Goal: Transaction & Acquisition: Purchase product/service

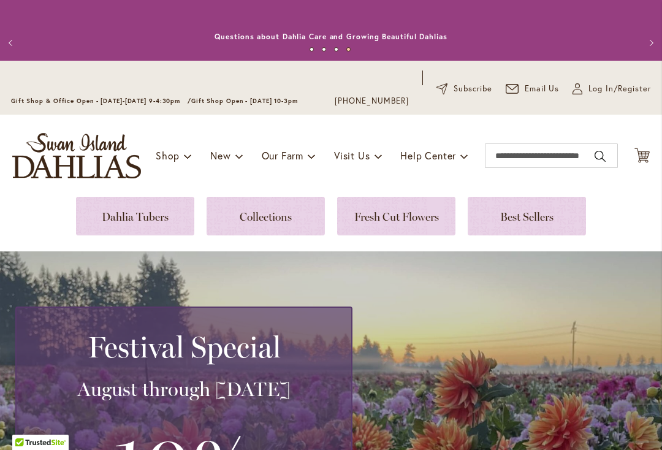
click at [599, 80] on div "My Account Log In/Register" at bounding box center [612, 89] width 79 height 37
click at [580, 93] on icon "My Account" at bounding box center [578, 88] width 10 height 11
click at [592, 87] on span "Log In/Register" at bounding box center [620, 89] width 63 height 12
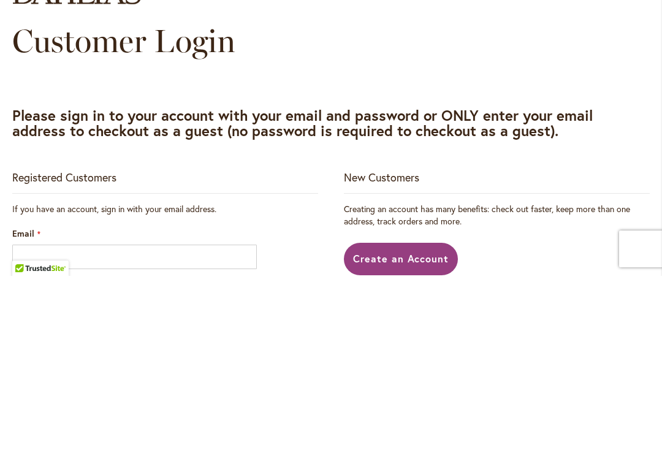
scroll to position [174, 0]
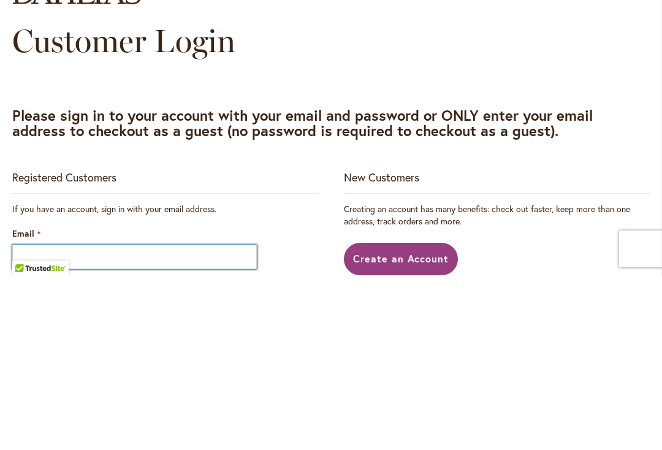
type input "**********"
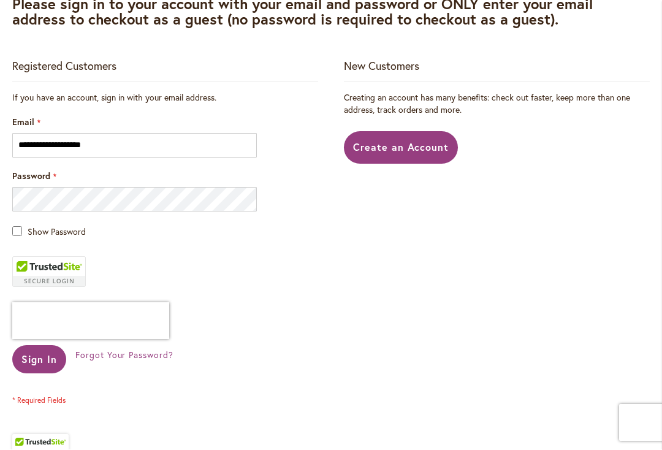
scroll to position [305, 0]
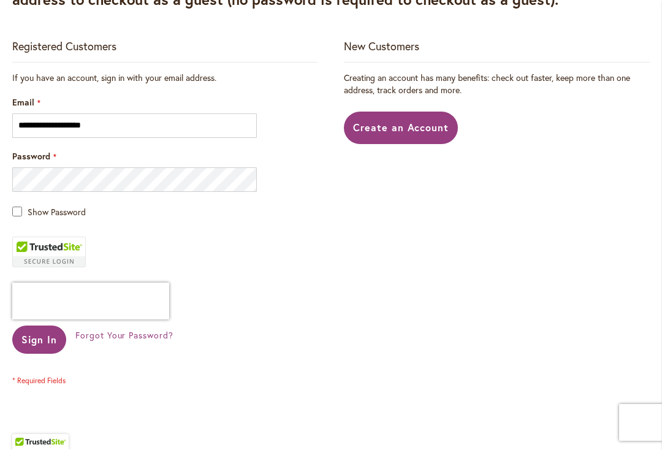
click at [42, 344] on span "Sign In" at bounding box center [39, 340] width 36 height 13
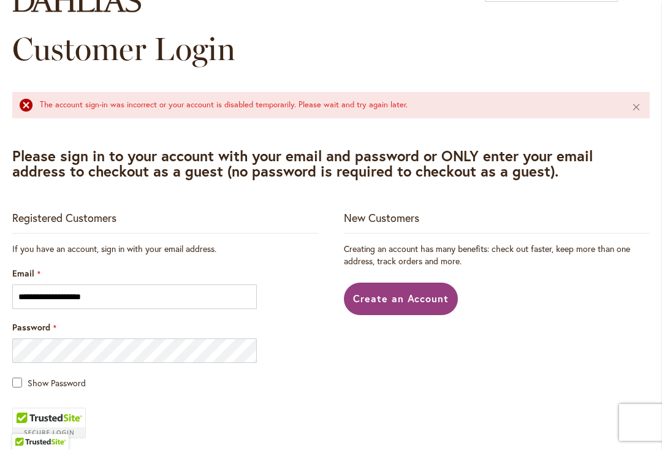
scroll to position [165, 0]
click at [635, 113] on button "Close" at bounding box center [637, 107] width 26 height 29
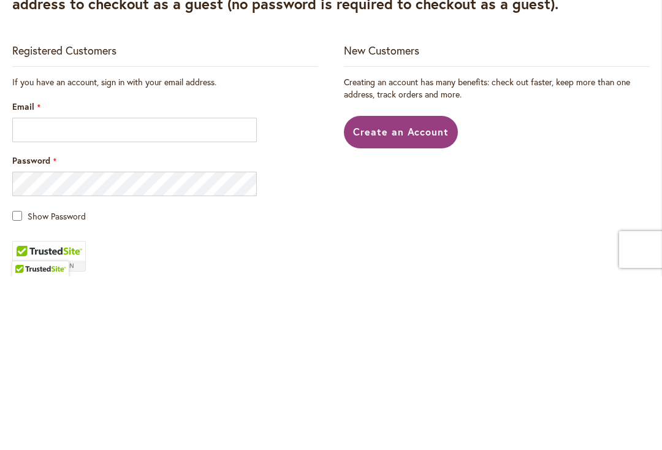
scroll to position [130, 0]
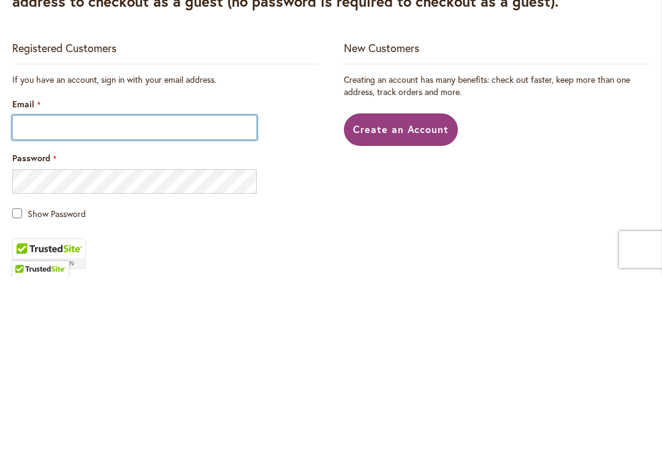
type input "**********"
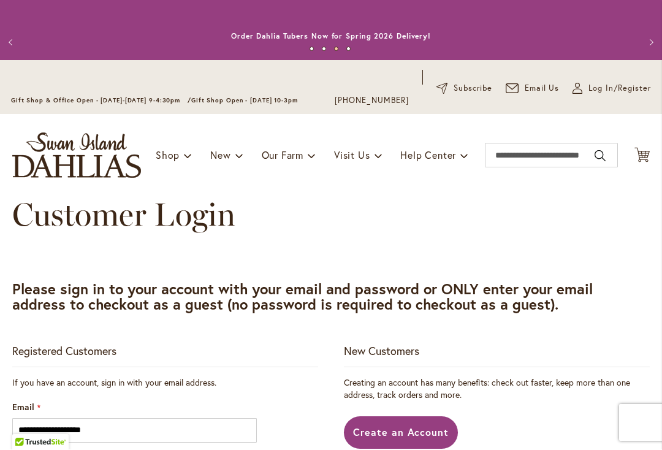
scroll to position [0, 0]
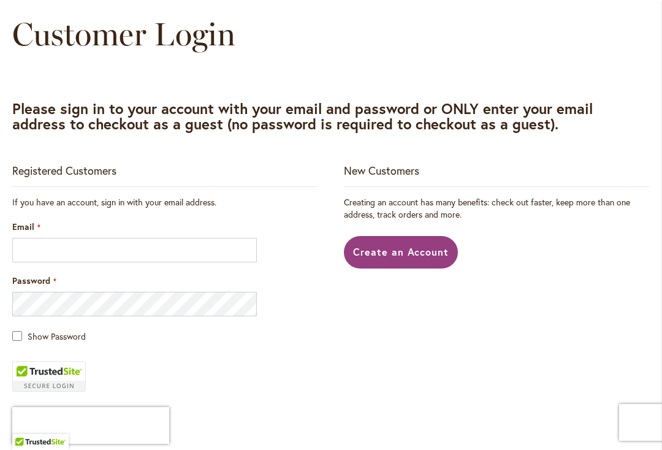
scroll to position [184, 0]
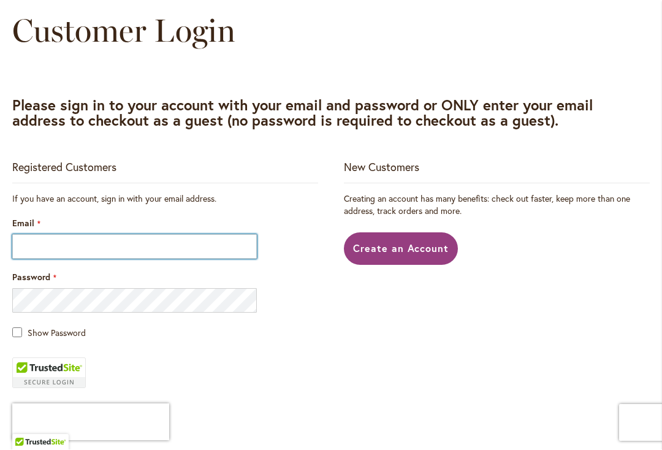
click at [234, 248] on input "Email" at bounding box center [134, 247] width 245 height 25
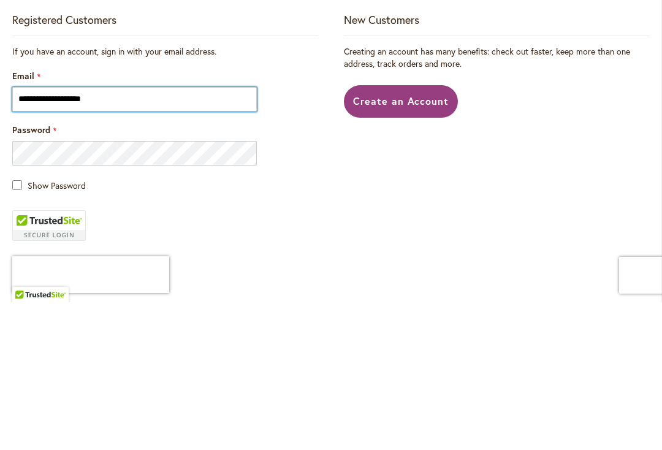
type input "**********"
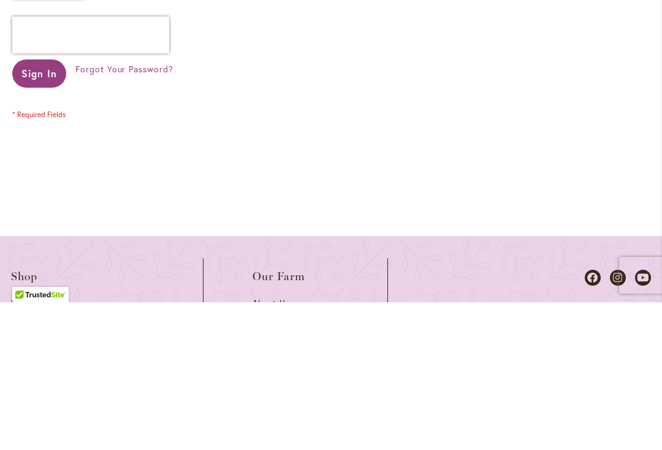
scroll to position [426, 0]
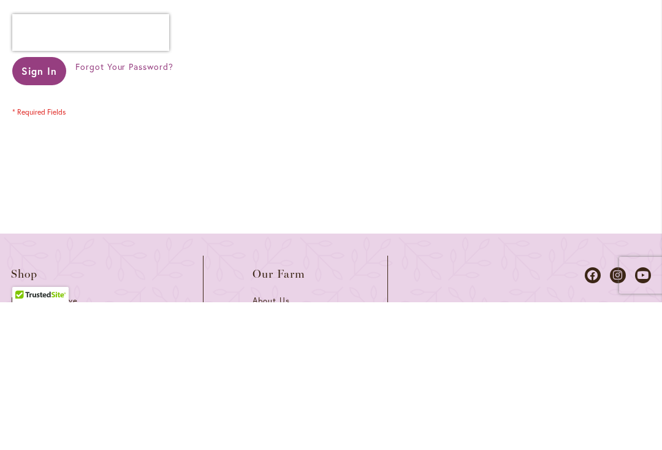
click at [147, 209] on span "Forgot Your Password?" at bounding box center [124, 215] width 98 height 12
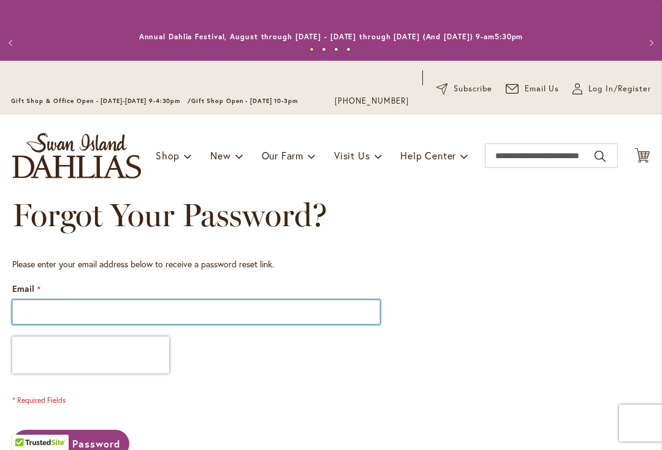
click at [313, 319] on input "Email" at bounding box center [196, 312] width 368 height 25
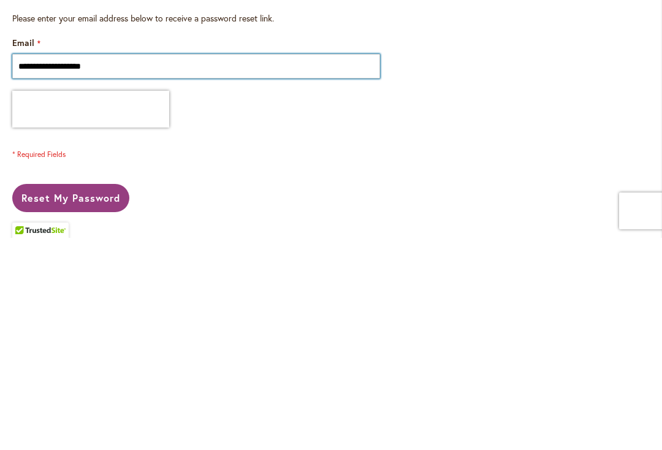
scroll to position [59, 0]
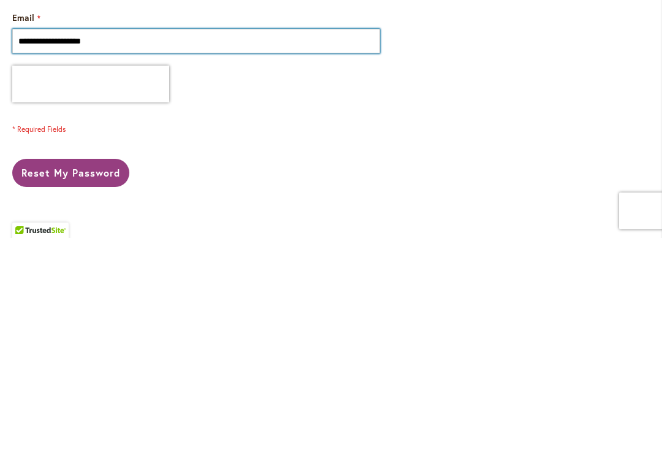
type input "**********"
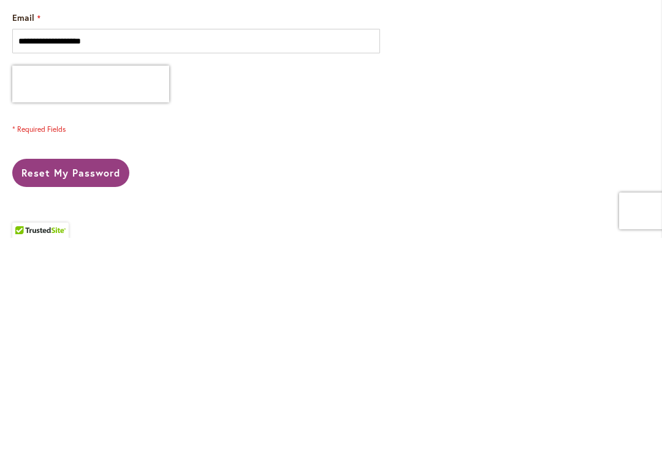
click at [520, 199] on div "**********" at bounding box center [331, 311] width 638 height 224
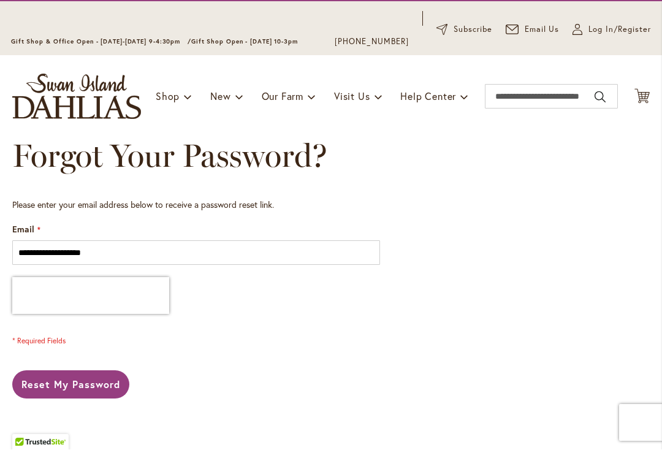
click at [119, 377] on button "Reset My Password" at bounding box center [70, 385] width 117 height 28
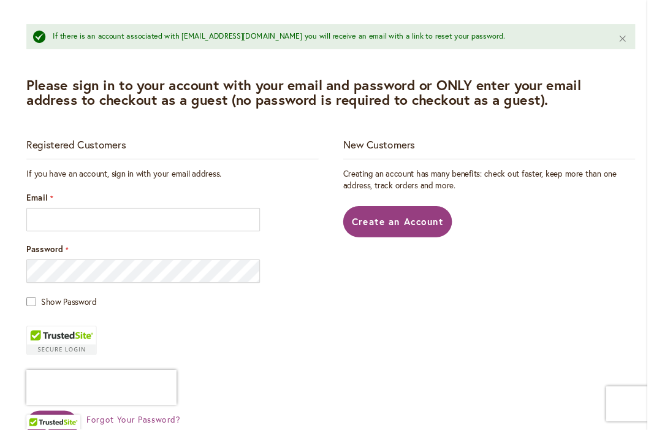
scroll to position [233, 0]
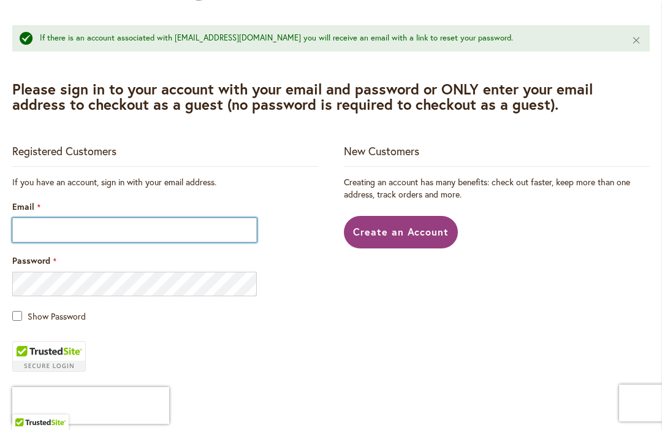
click at [206, 229] on input "Email" at bounding box center [134, 230] width 245 height 25
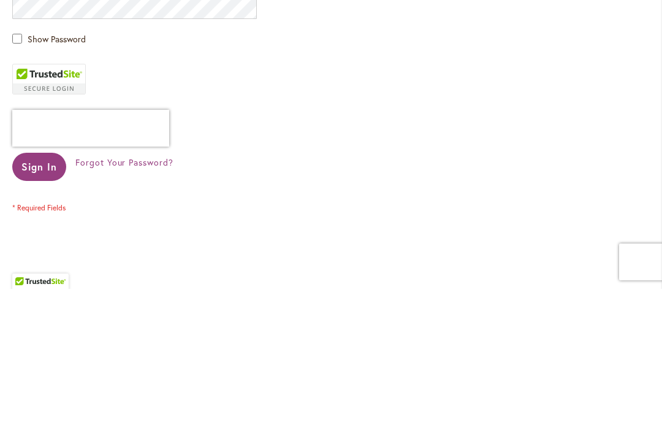
scroll to position [377, 0]
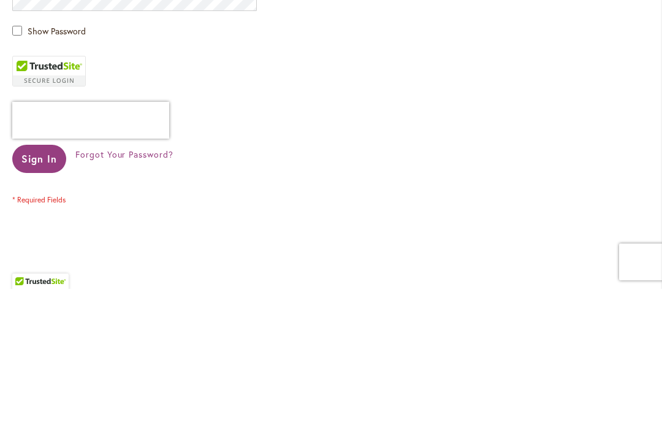
type input "**********"
click at [301, 243] on div at bounding box center [165, 261] width 306 height 37
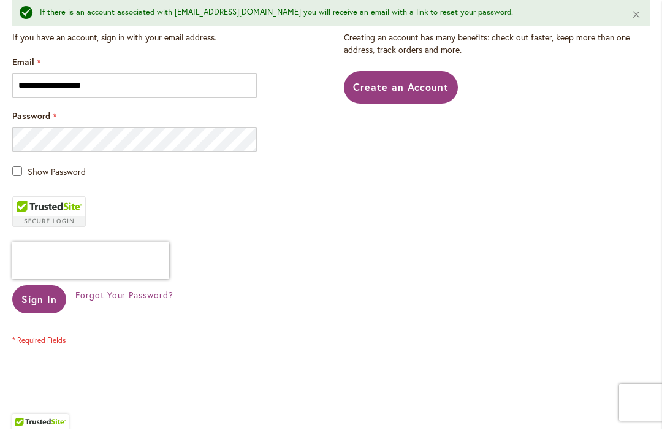
click at [149, 299] on span "Forgot Your Password?" at bounding box center [124, 296] width 98 height 12
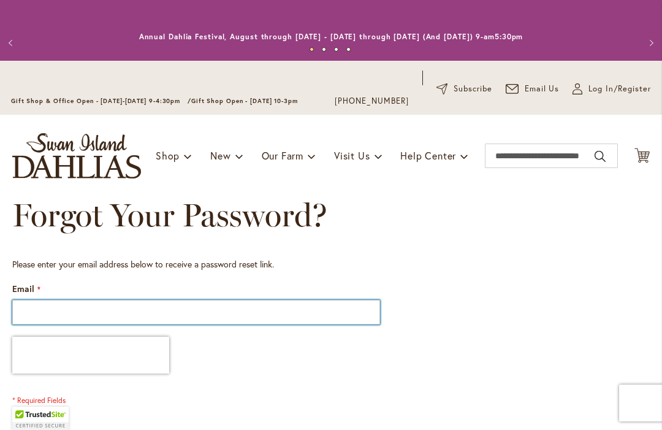
click at [263, 305] on input "Email" at bounding box center [196, 312] width 368 height 25
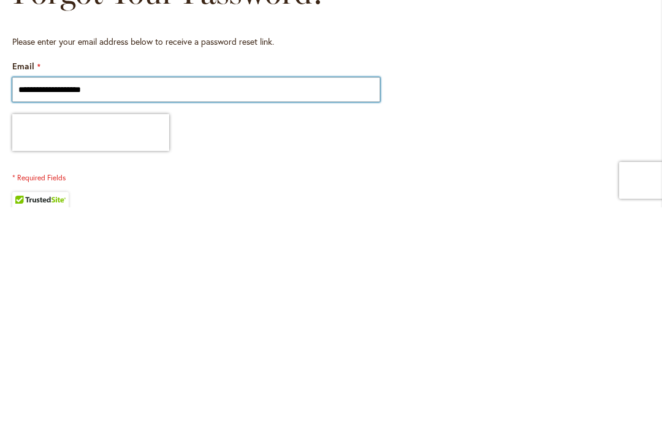
type input "**********"
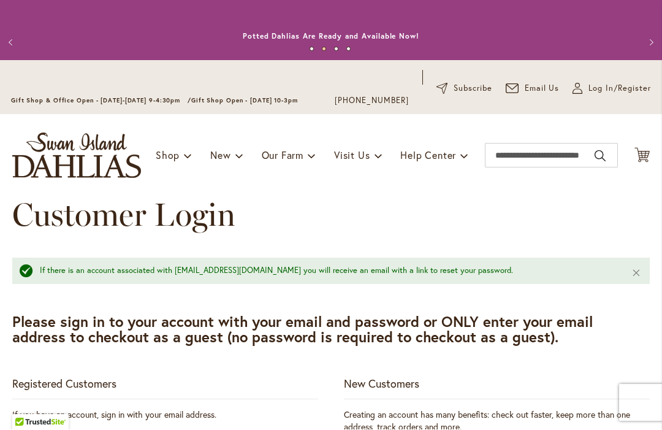
scroll to position [249, 0]
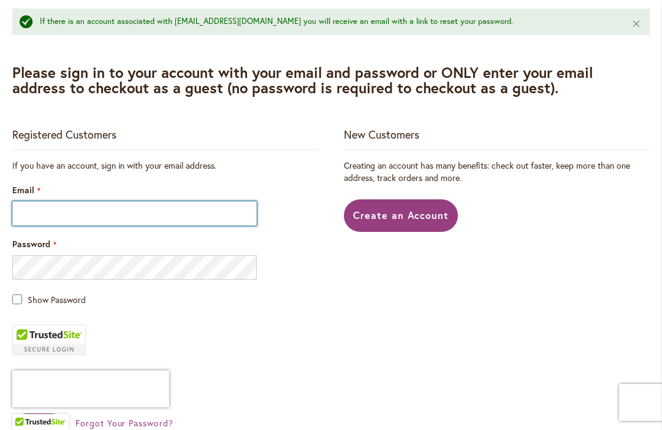
click at [204, 212] on input "Email" at bounding box center [134, 214] width 245 height 25
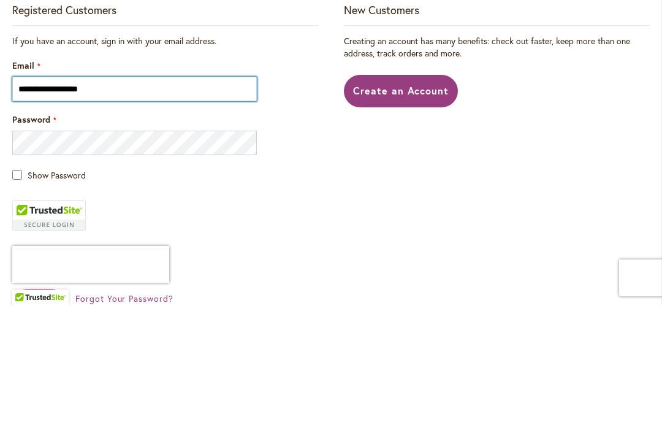
type input "**********"
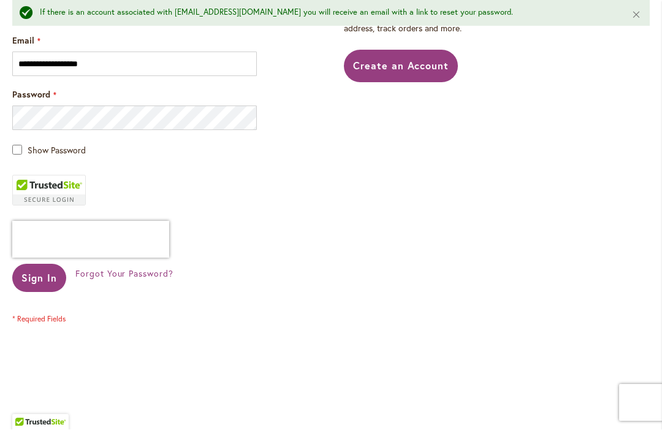
scroll to position [426, 0]
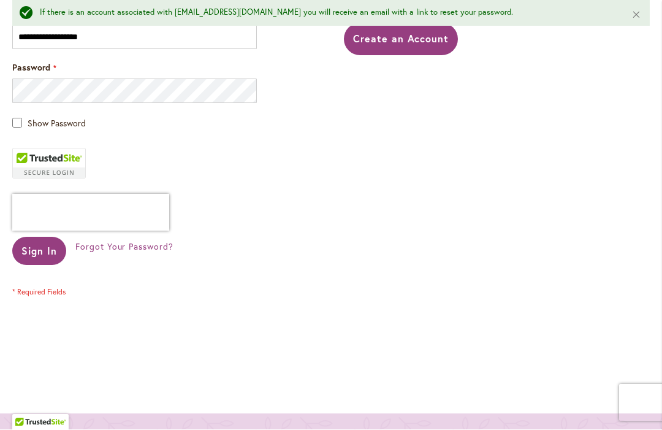
click at [50, 248] on span "Sign In" at bounding box center [39, 251] width 36 height 13
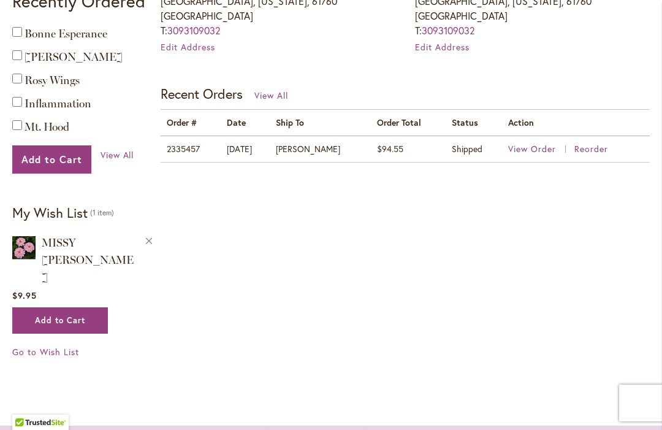
scroll to position [515, 0]
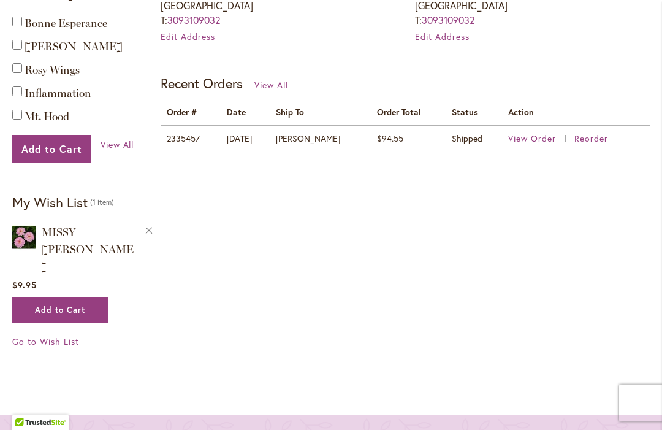
click at [32, 228] on img at bounding box center [23, 237] width 23 height 28
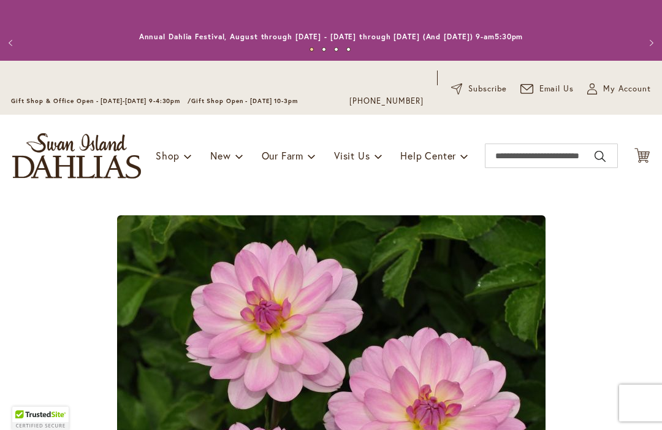
type input "******"
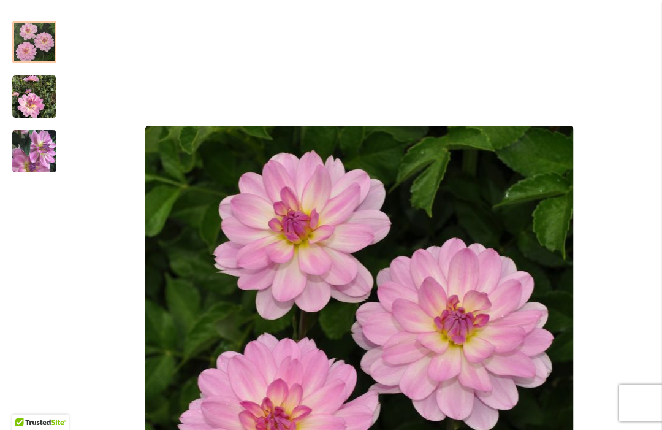
scroll to position [170, 0]
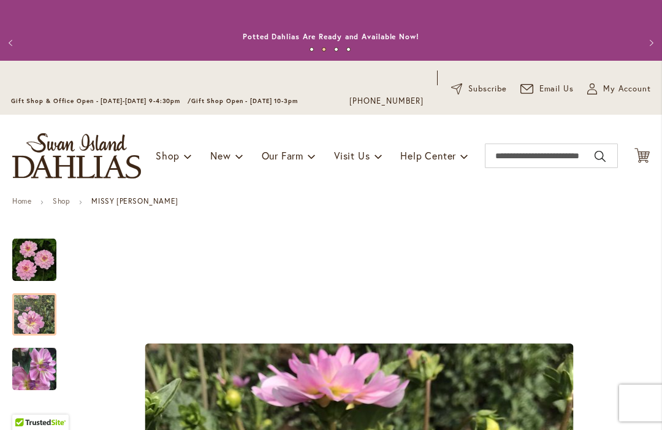
scroll to position [0, 0]
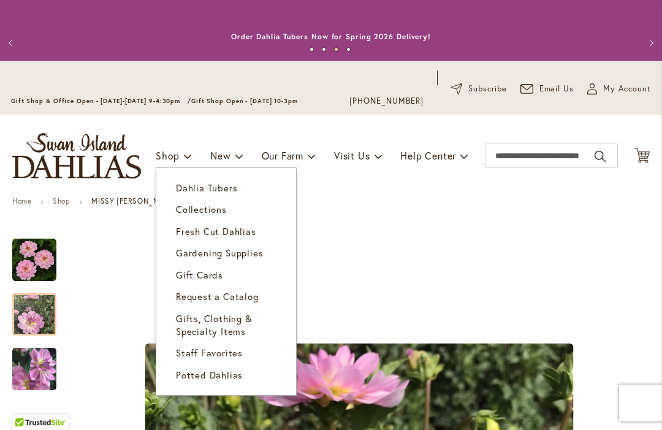
click at [236, 178] on link "Dahlia Tubers" at bounding box center [226, 187] width 140 height 21
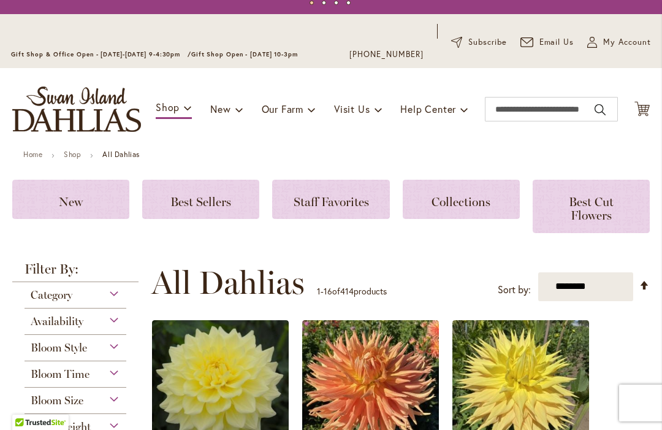
scroll to position [44, 0]
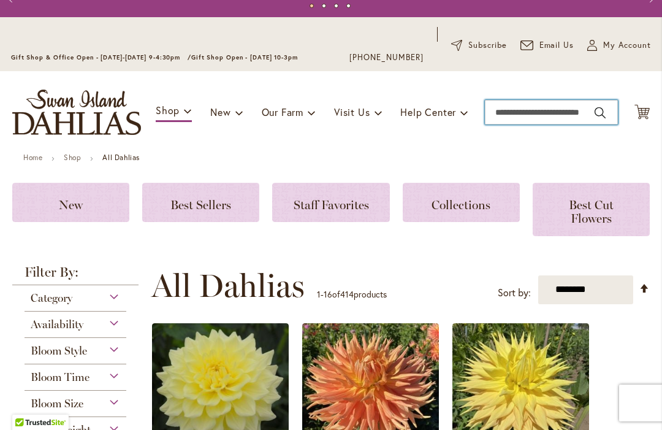
click at [551, 110] on input "Search" at bounding box center [551, 112] width 133 height 25
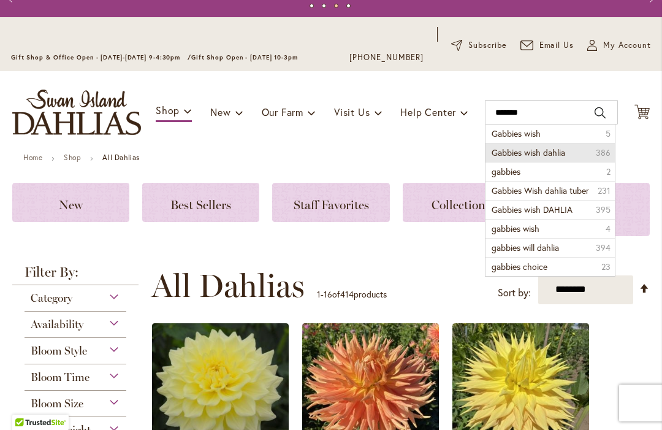
click at [573, 151] on li "Gabbies wish dahlia 386" at bounding box center [550, 152] width 129 height 19
type input "**********"
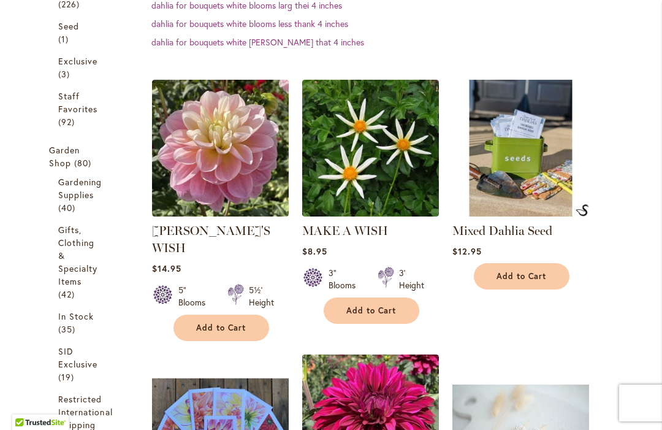
scroll to position [466, 0]
click at [237, 323] on span "Add to Cart" at bounding box center [221, 328] width 50 height 10
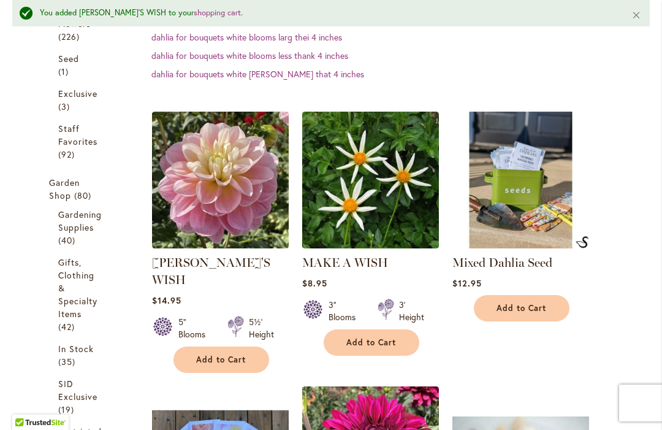
click at [242, 355] on span "Add to Cart" at bounding box center [221, 360] width 50 height 10
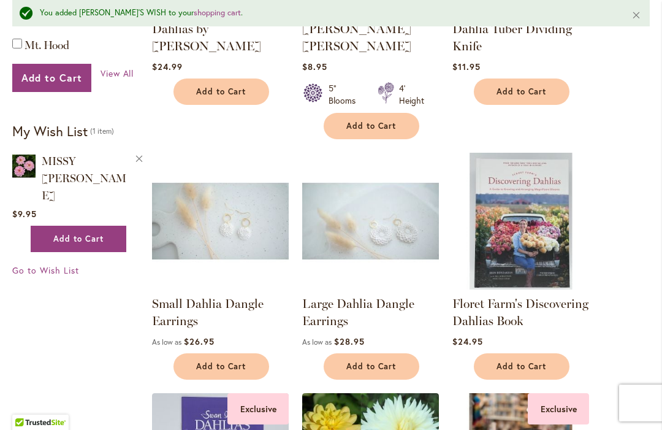
scroll to position [1265, 0]
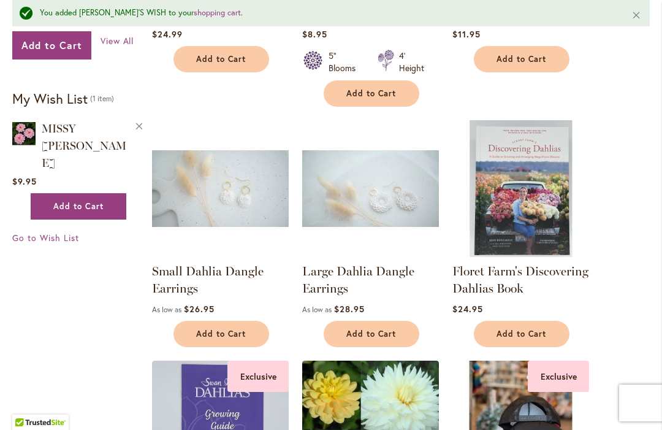
click at [634, 267] on ol "GABBIE'S WISH Rating: 93% 11 Reviews $14.95 5" Blooms 5½' Height" at bounding box center [400, 93] width 499 height 1563
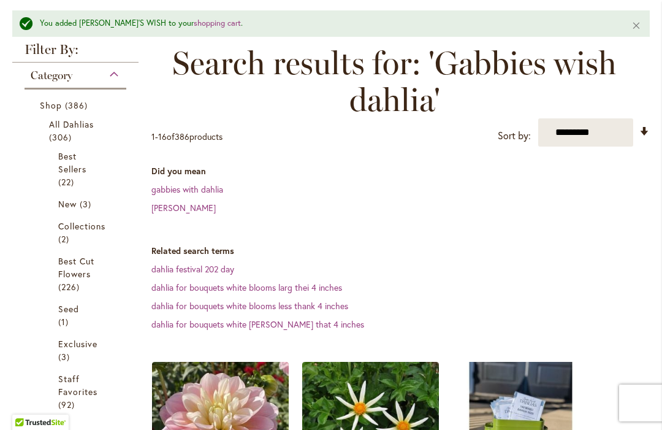
scroll to position [215, 0]
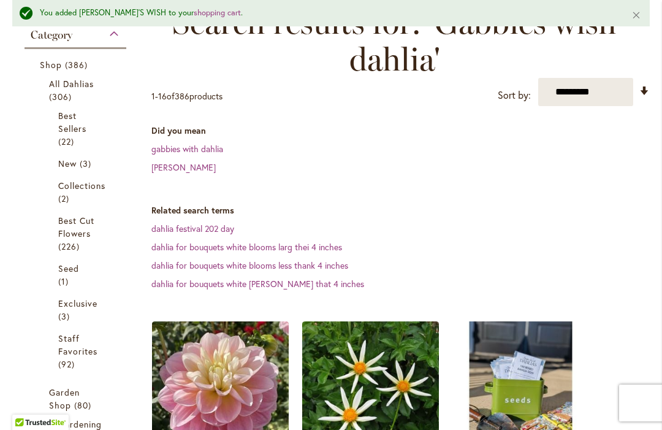
scroll to position [258, 0]
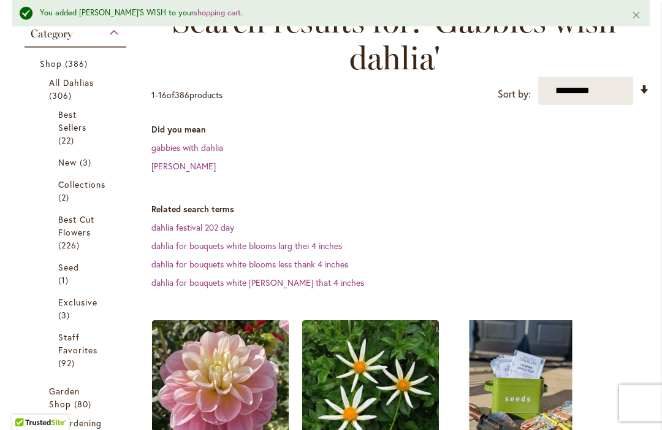
click at [77, 118] on span "Best Sellers" at bounding box center [72, 121] width 28 height 25
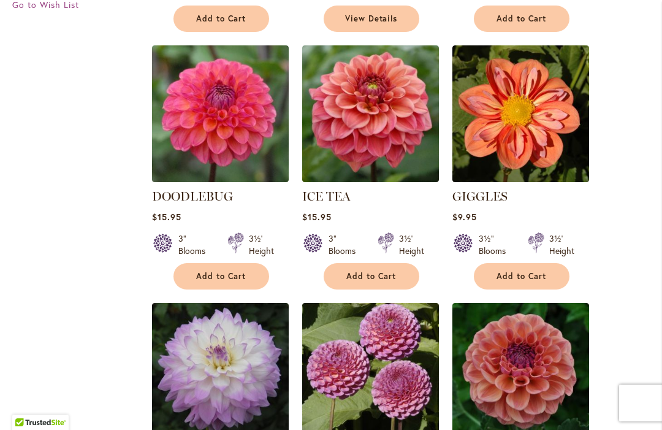
scroll to position [1053, 0]
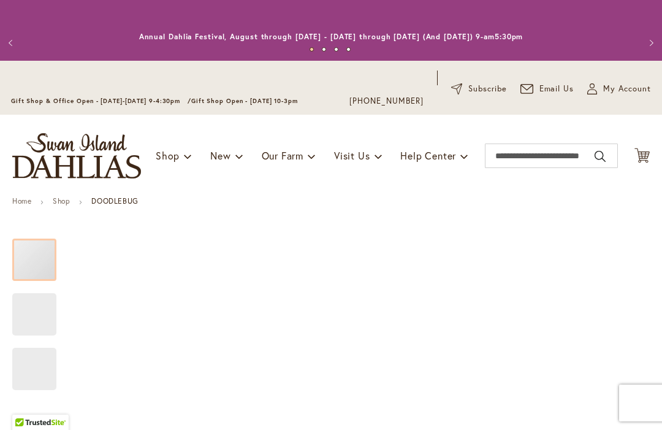
type input "******"
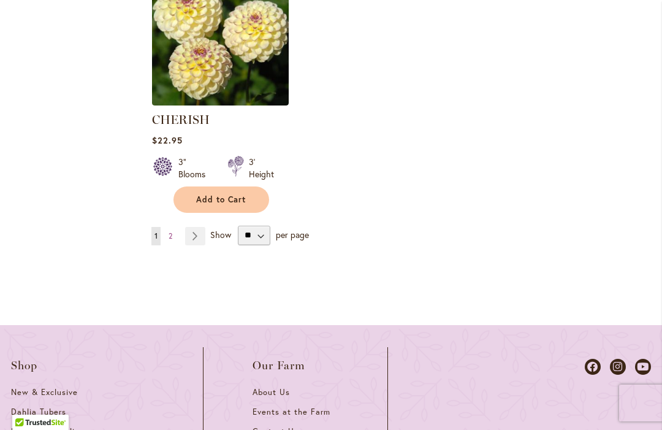
scroll to position [1911, 0]
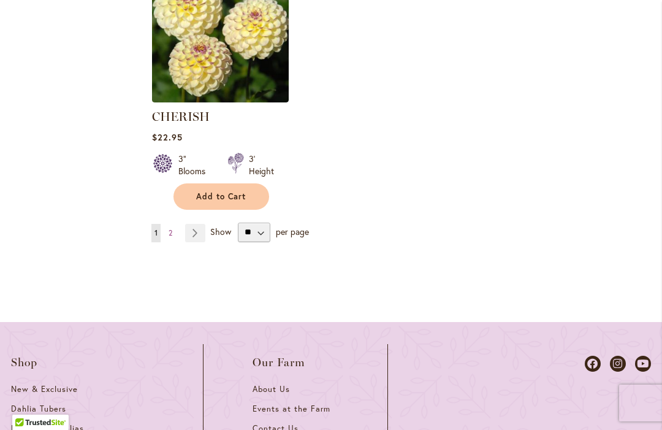
click at [195, 232] on link "Page Next" at bounding box center [195, 233] width 20 height 18
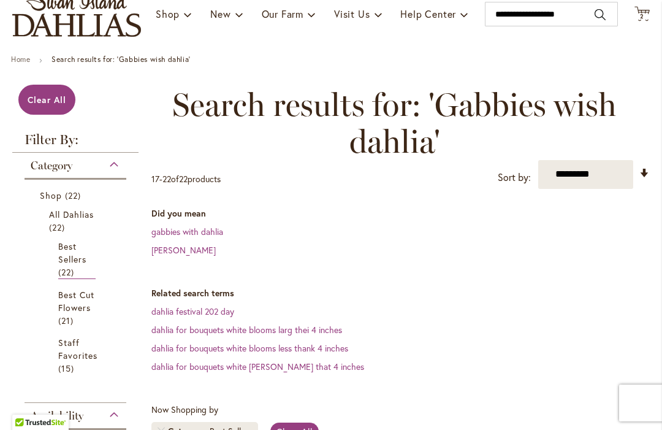
scroll to position [85, 0]
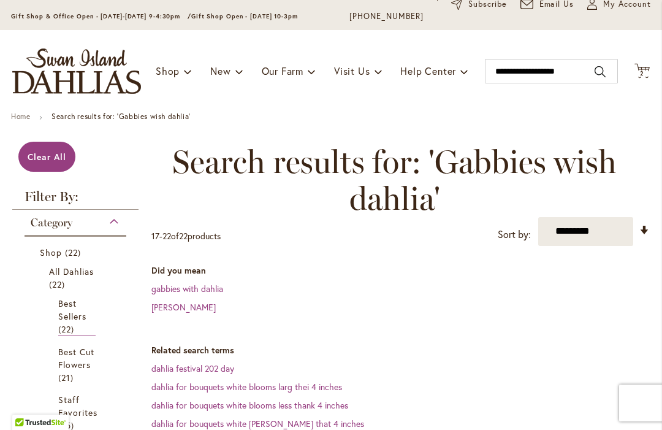
click at [118, 224] on div "Category" at bounding box center [76, 220] width 102 height 20
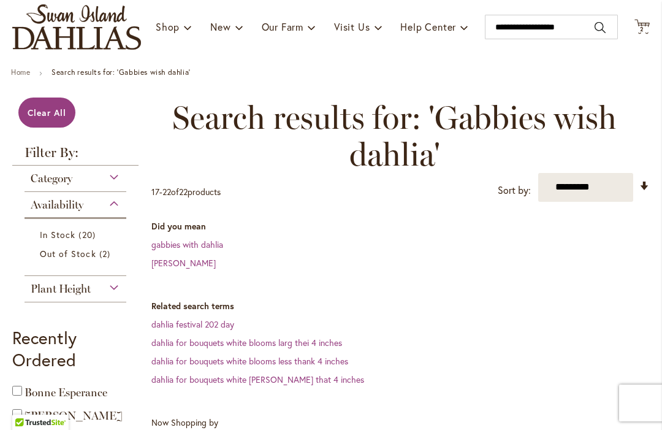
scroll to position [128, 0]
click at [115, 177] on div "Category" at bounding box center [76, 176] width 102 height 20
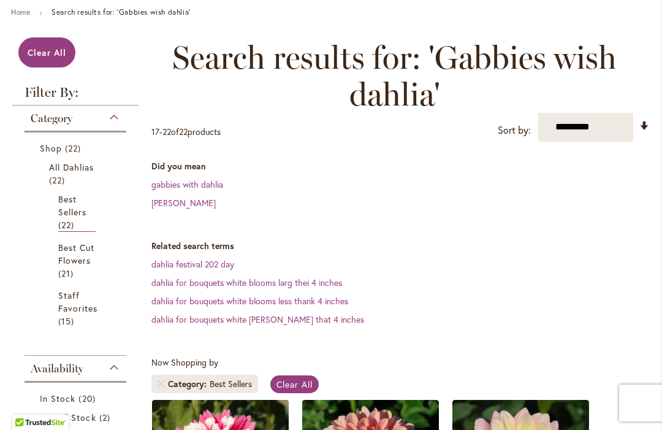
scroll to position [190, 0]
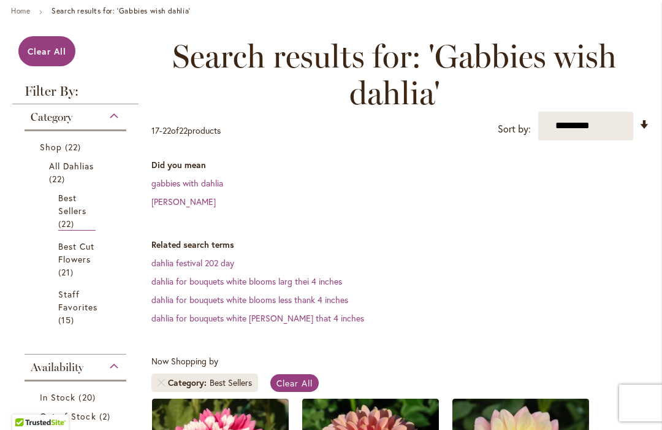
click at [86, 253] on link "Best Cut Flowers 21 items" at bounding box center [76, 259] width 37 height 39
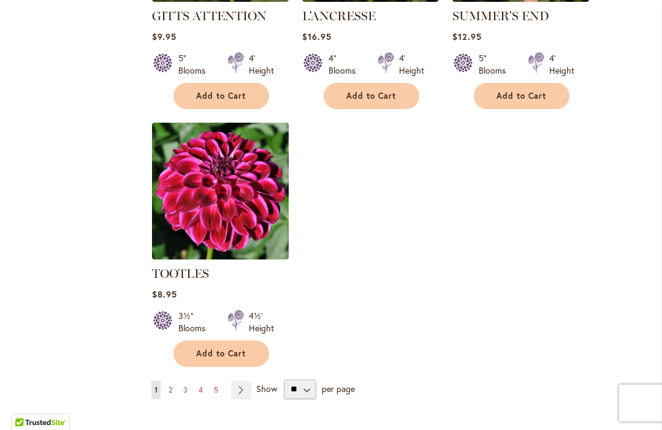
scroll to position [1819, 0]
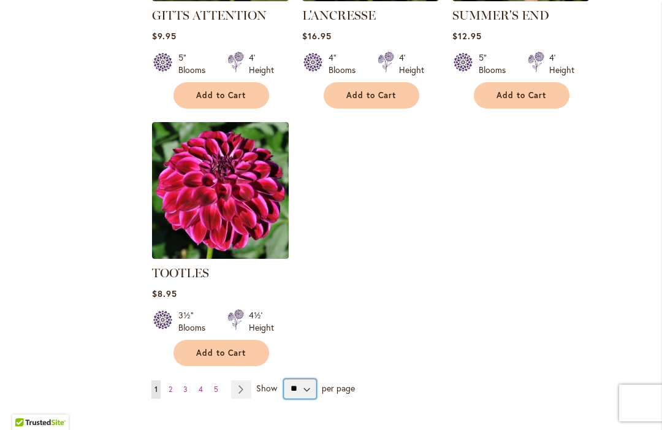
click at [304, 379] on select "** ** ** **" at bounding box center [300, 389] width 33 height 20
select select "**"
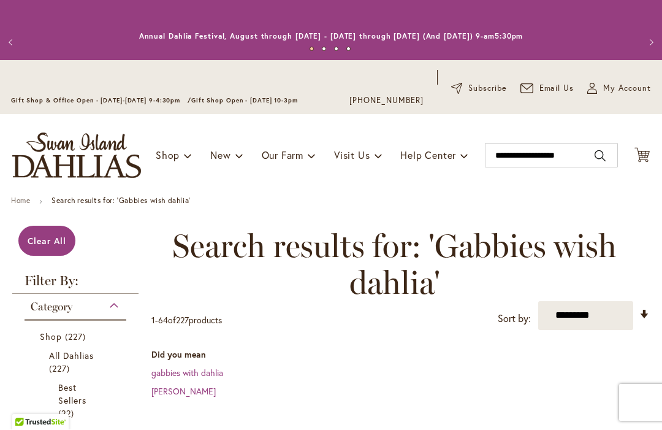
scroll to position [274, 0]
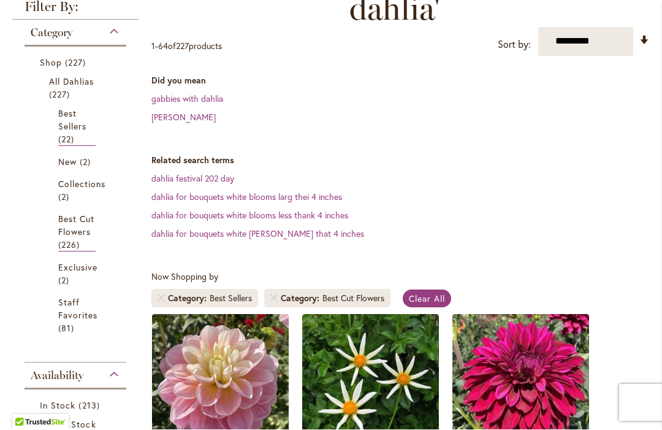
click at [80, 231] on span "Best Cut Flowers" at bounding box center [76, 225] width 36 height 25
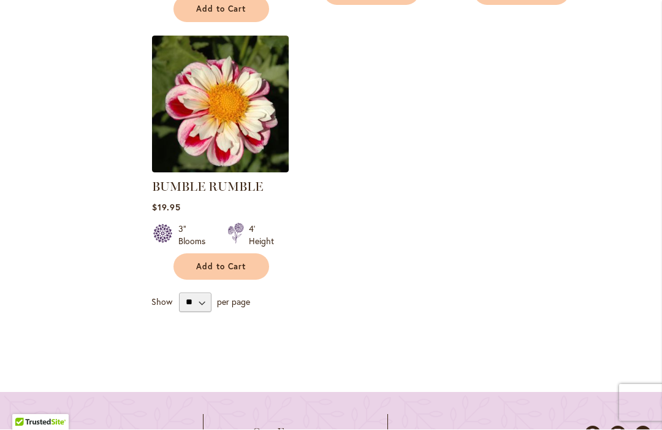
scroll to position [2374, 0]
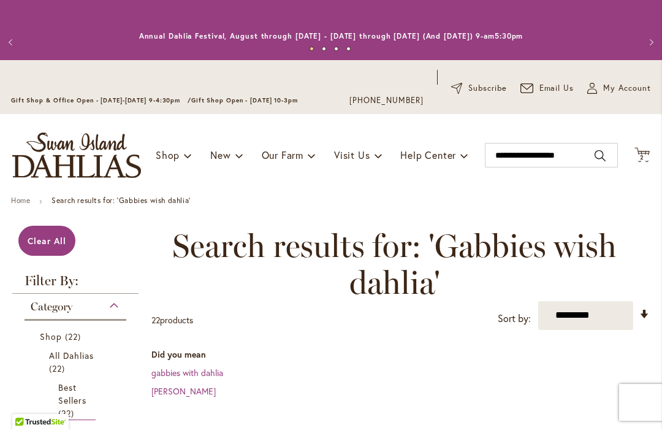
scroll to position [0, 0]
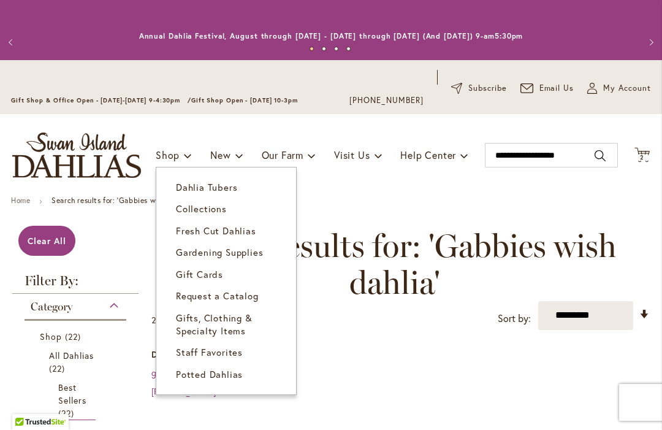
click at [228, 188] on span "Dahlia Tubers" at bounding box center [206, 188] width 61 height 12
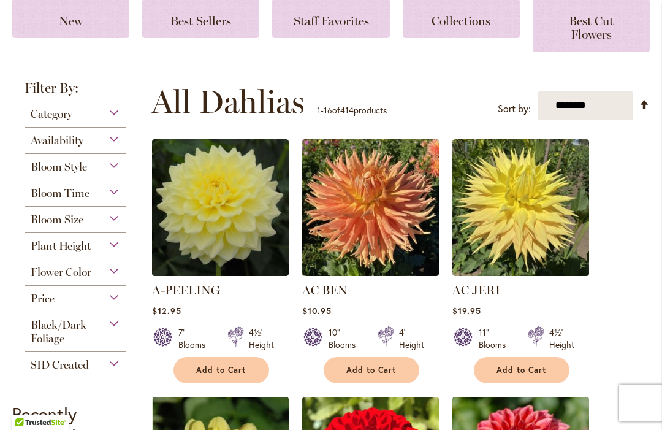
scroll to position [227, 0]
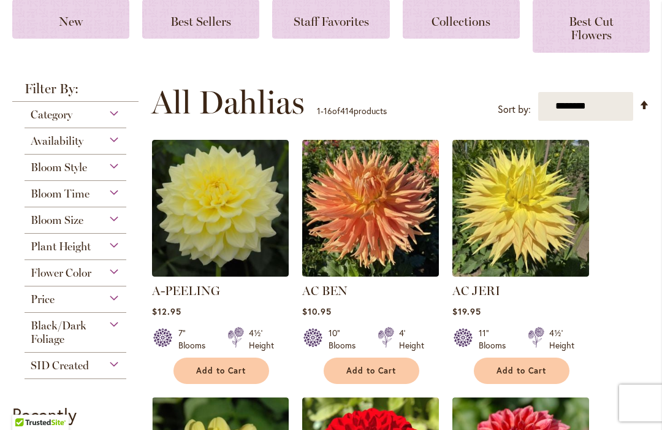
click at [116, 142] on div "Availability" at bounding box center [76, 138] width 102 height 20
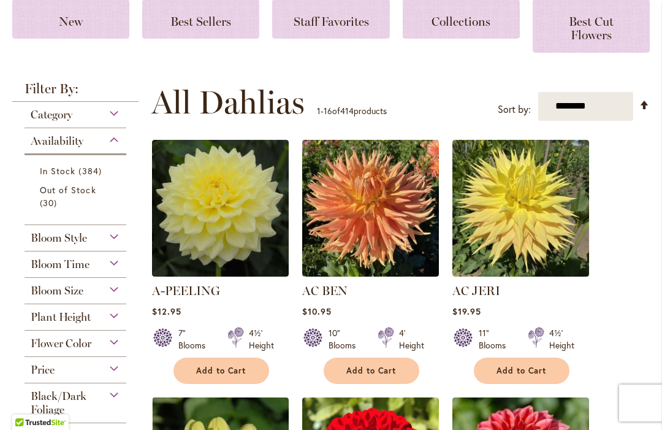
click at [96, 169] on span "384 items" at bounding box center [92, 170] width 26 height 13
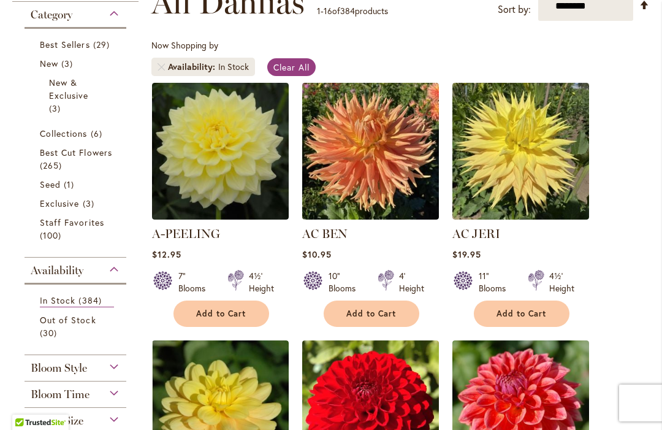
scroll to position [250, 0]
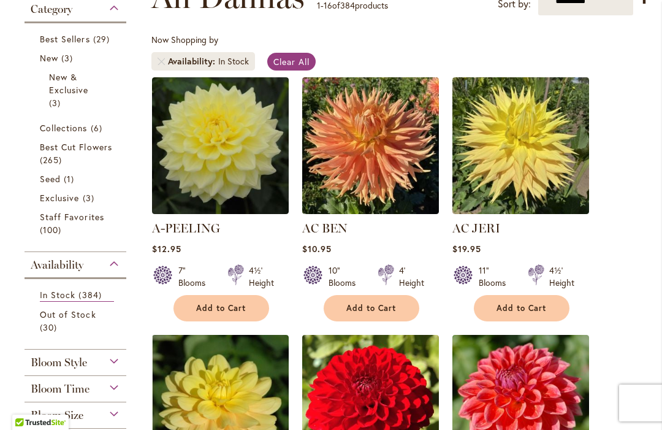
click at [99, 155] on link "Best Cut Flowers 265 items" at bounding box center [77, 153] width 74 height 26
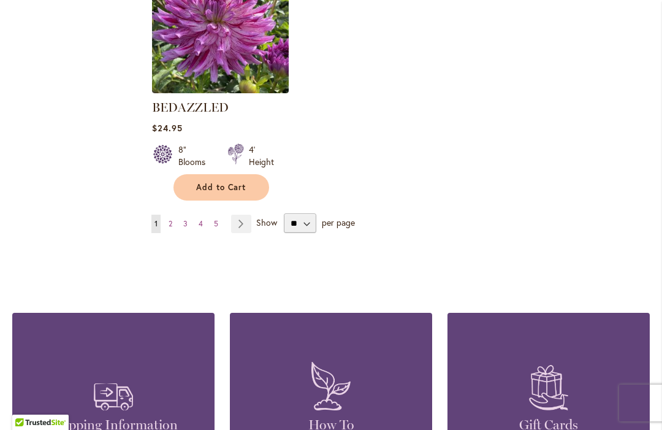
scroll to position [1659, 0]
click at [302, 232] on select "** ** ** **" at bounding box center [300, 223] width 33 height 20
select select "**"
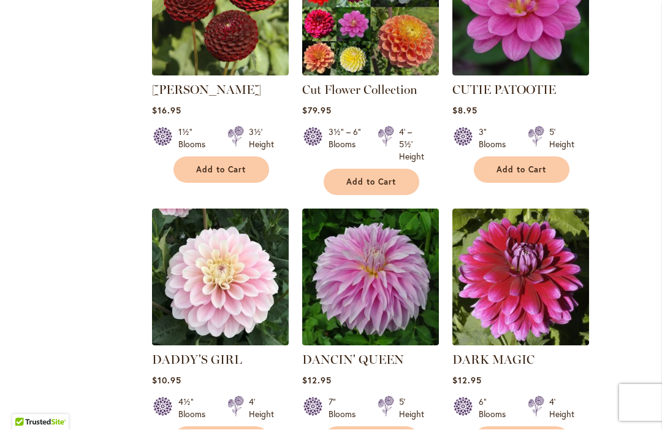
scroll to position [5130, 0]
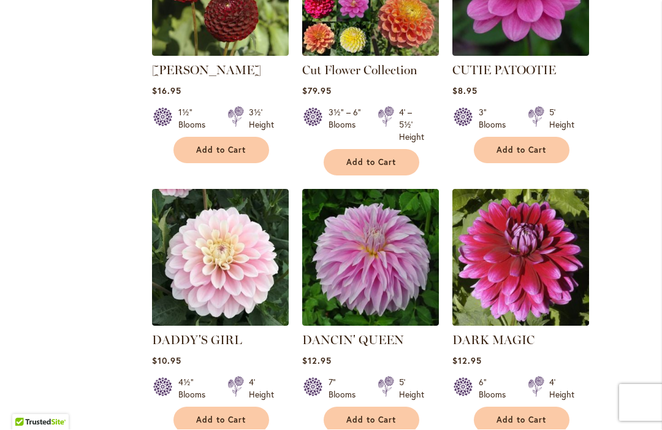
click at [249, 202] on img at bounding box center [220, 258] width 137 height 137
click at [231, 333] on link "DADDY'S GIRL" at bounding box center [197, 340] width 90 height 15
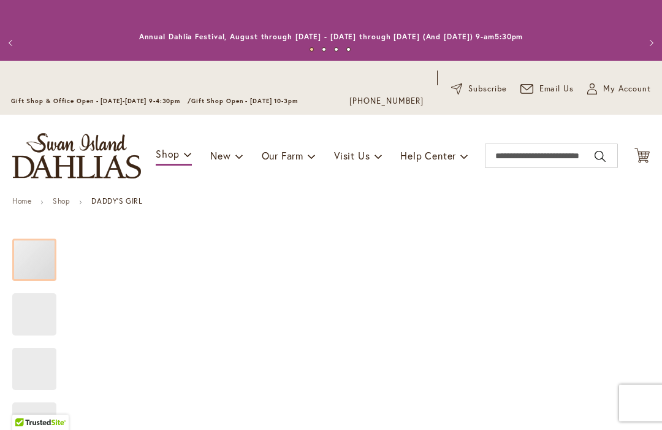
type input "******"
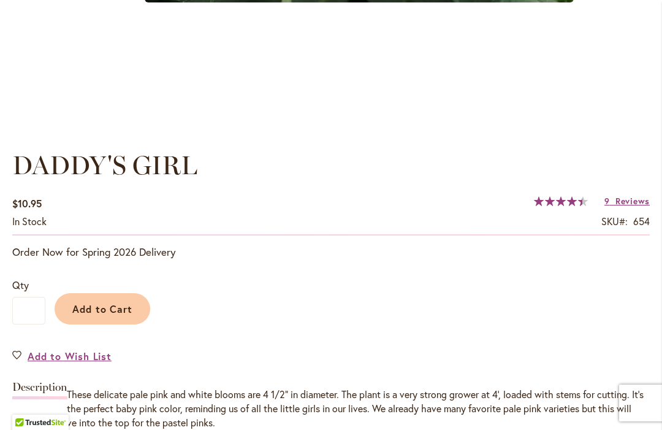
scroll to position [783, 0]
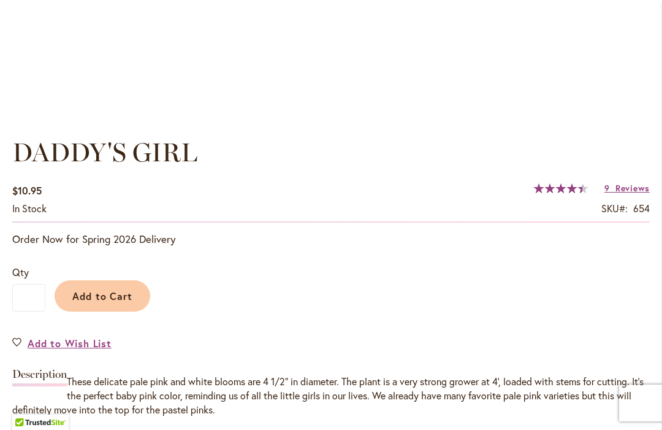
click at [125, 305] on button "Add to Cart" at bounding box center [103, 295] width 96 height 31
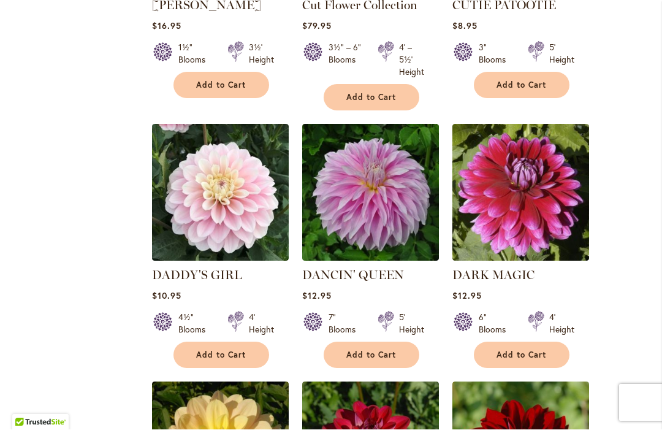
scroll to position [5196, 0]
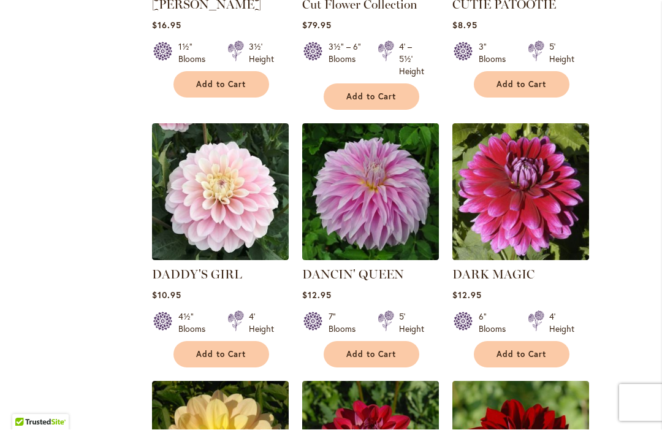
click at [408, 156] on img at bounding box center [370, 192] width 137 height 137
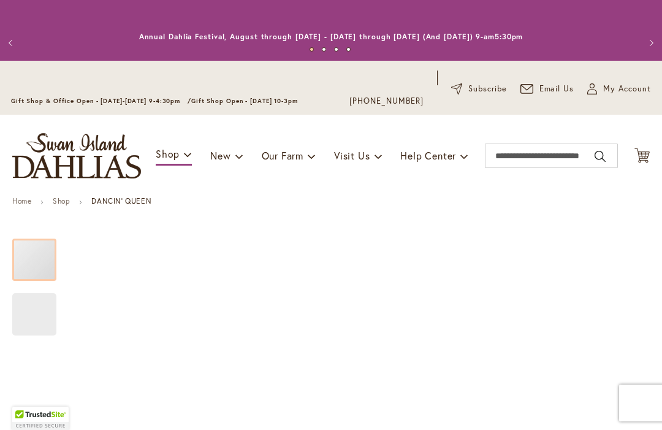
type input "******"
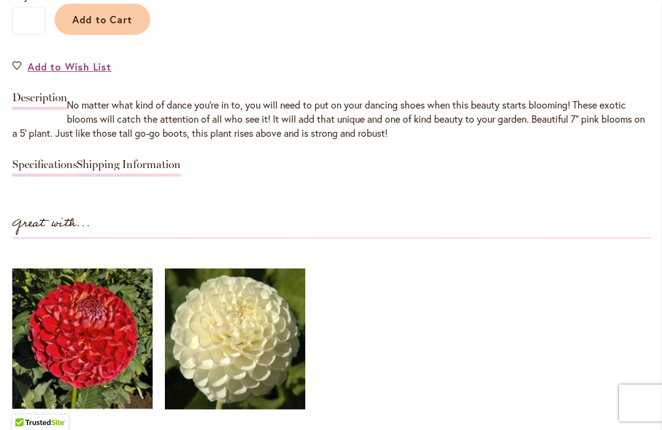
scroll to position [1065, 0]
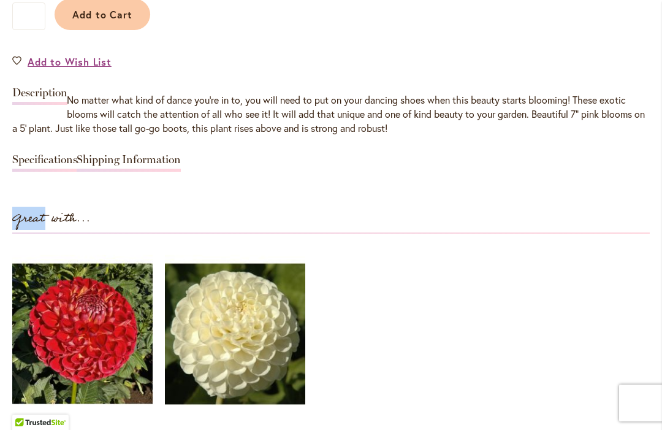
click at [458, 278] on ol "INCREDIBALL $24.95 $8.95" at bounding box center [331, 357] width 638 height 222
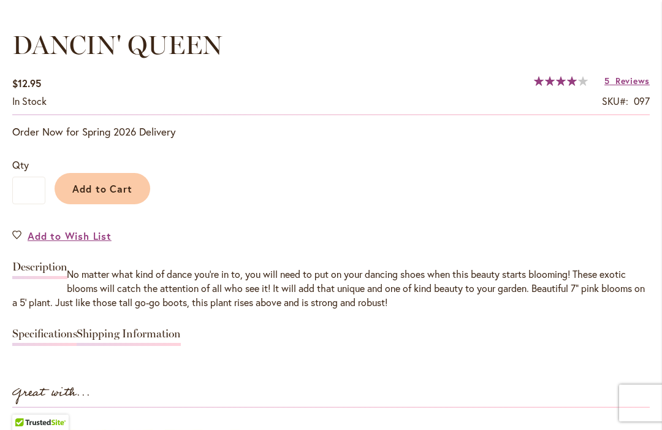
scroll to position [913, 0]
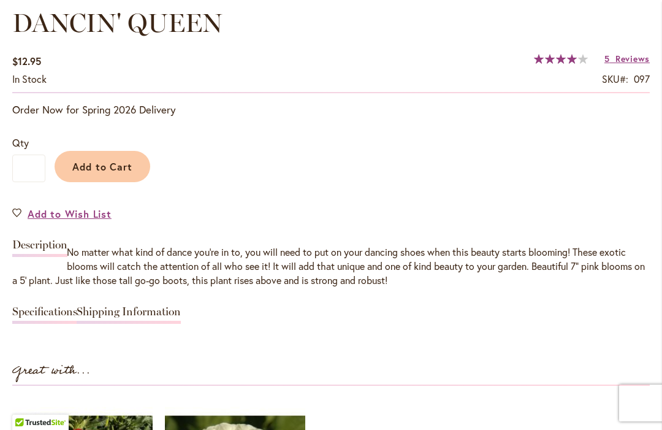
click at [121, 165] on span "Add to Cart" at bounding box center [102, 166] width 61 height 13
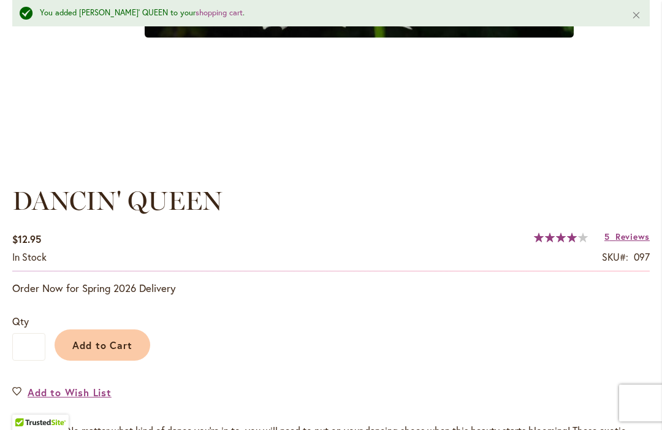
scroll to position [817, 0]
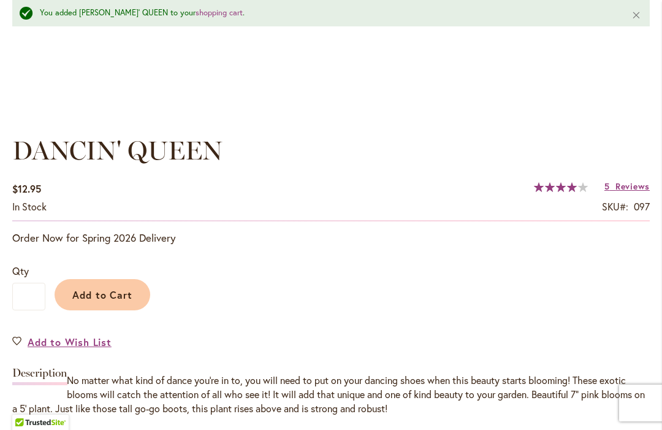
click at [137, 297] on button "Add to Cart" at bounding box center [103, 294] width 96 height 31
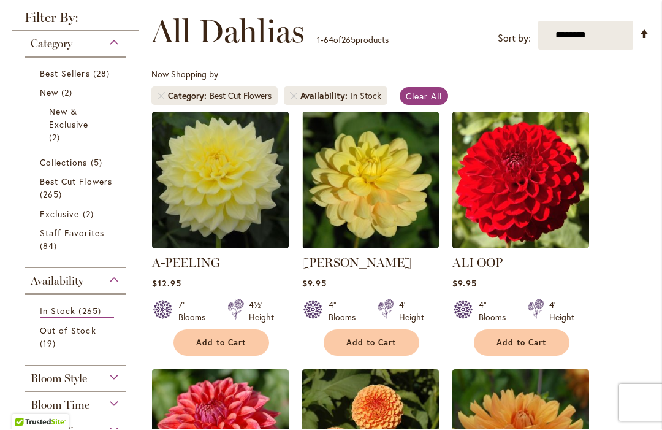
scroll to position [218, 0]
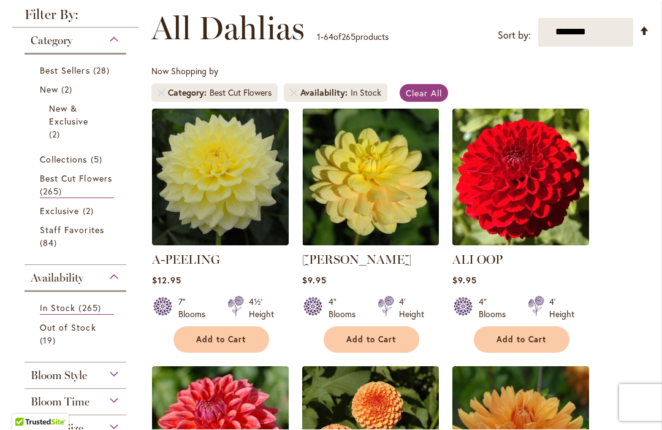
click at [59, 185] on span "Best Cut Flowers" at bounding box center [76, 179] width 72 height 12
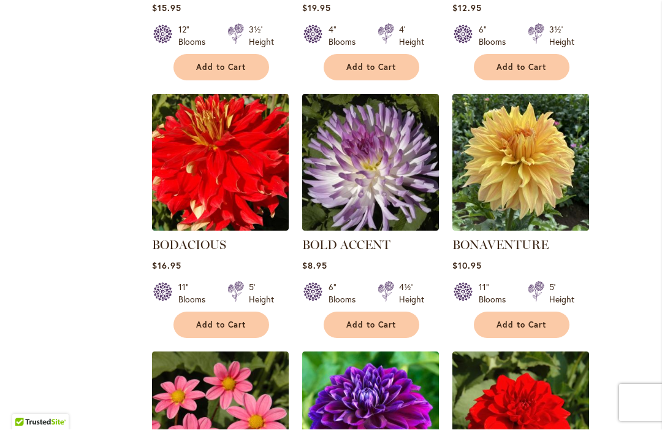
scroll to position [3589, 0]
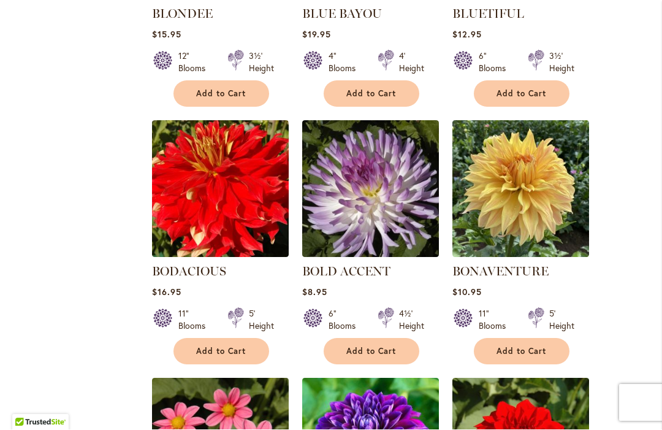
click at [566, 199] on img at bounding box center [521, 189] width 137 height 137
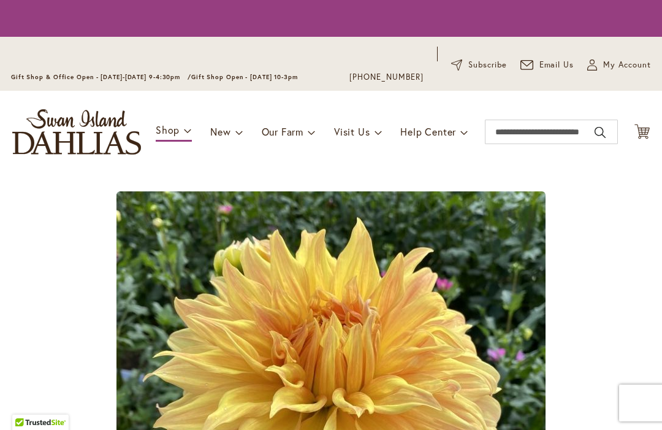
type input "******"
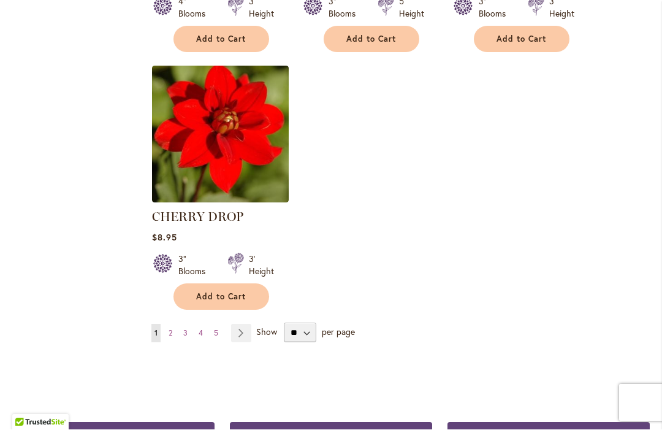
scroll to position [5747, 0]
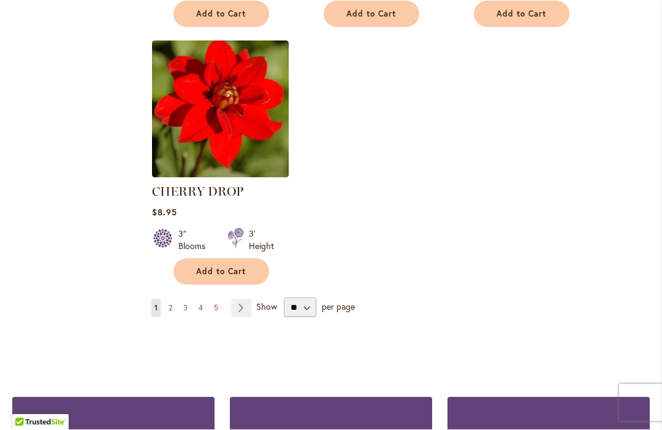
click at [243, 299] on link "Page Next" at bounding box center [241, 308] width 20 height 18
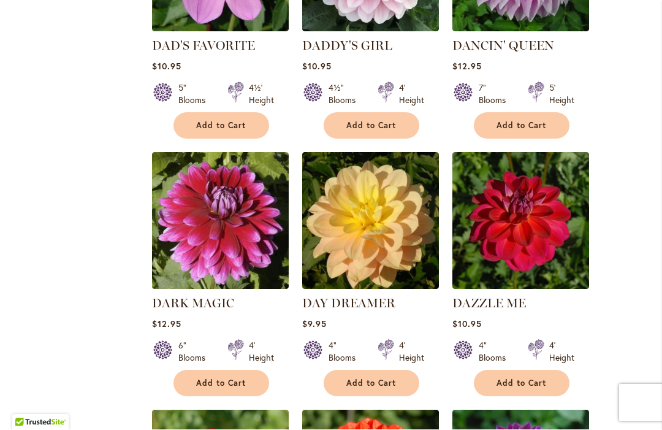
scroll to position [2318, 0]
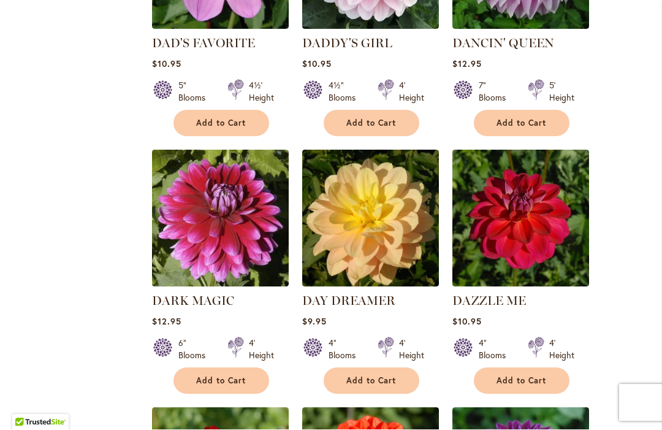
click at [231, 193] on img at bounding box center [220, 218] width 137 height 137
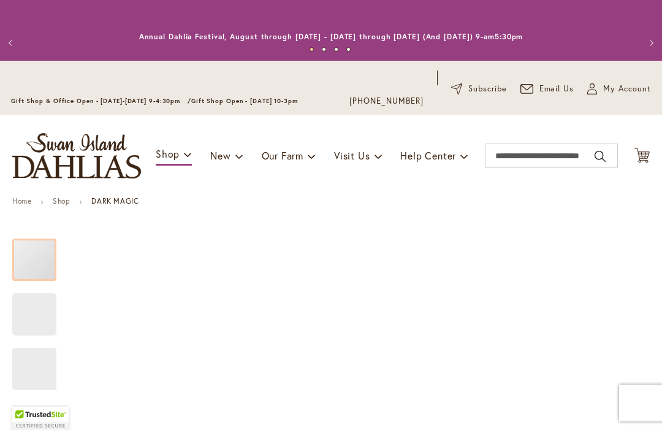
type input "******"
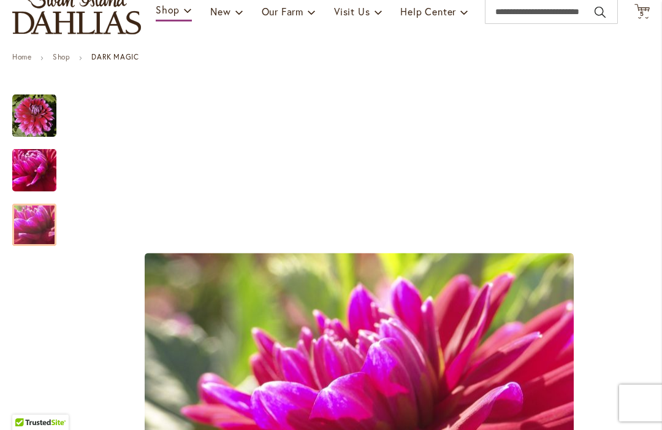
scroll to position [139, 0]
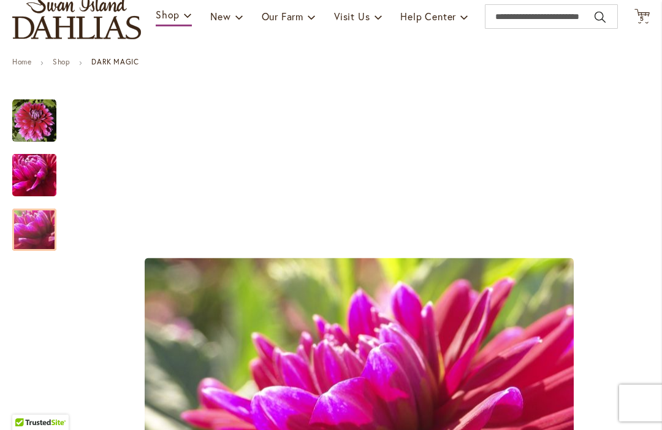
click at [31, 116] on img "DARK MAGIC" at bounding box center [34, 121] width 44 height 44
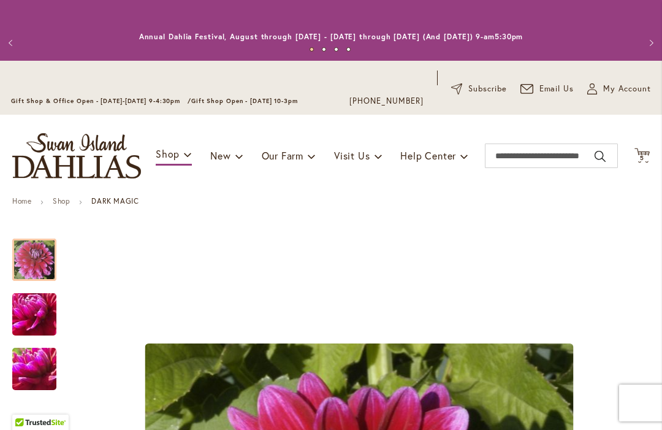
scroll to position [0, 0]
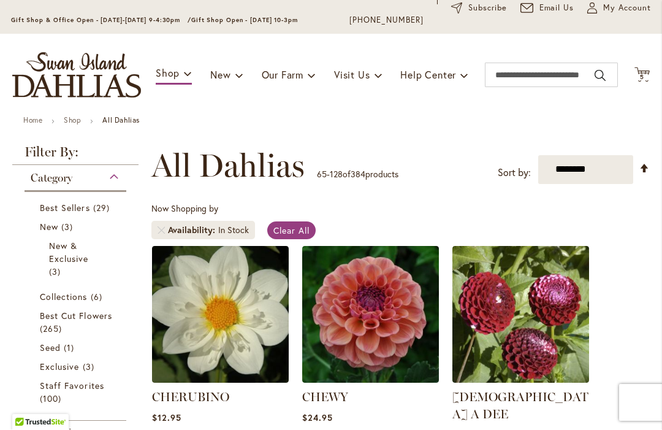
scroll to position [85, 0]
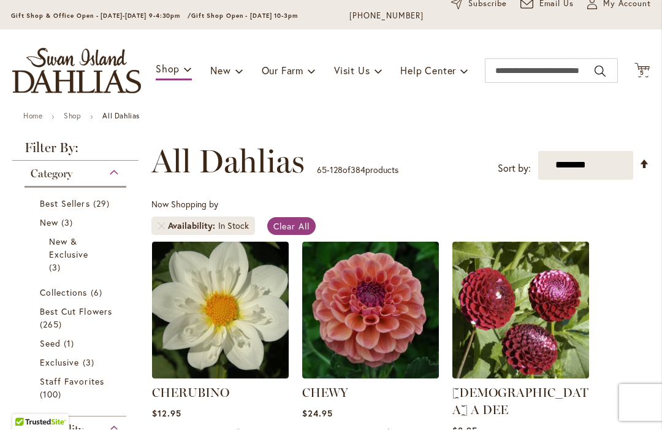
click at [94, 313] on span "Best Cut Flowers" at bounding box center [76, 312] width 72 height 12
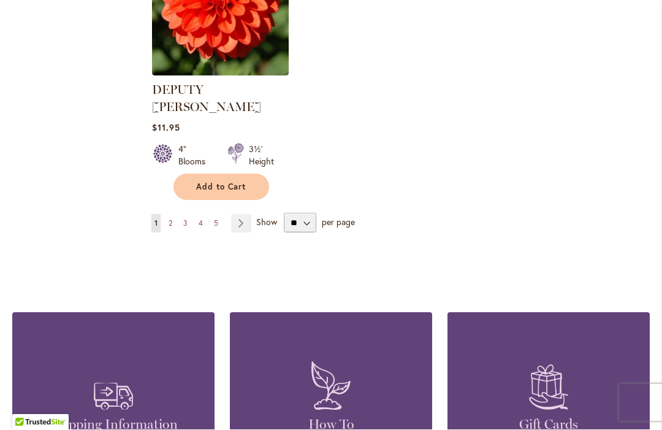
scroll to position [5915, 0]
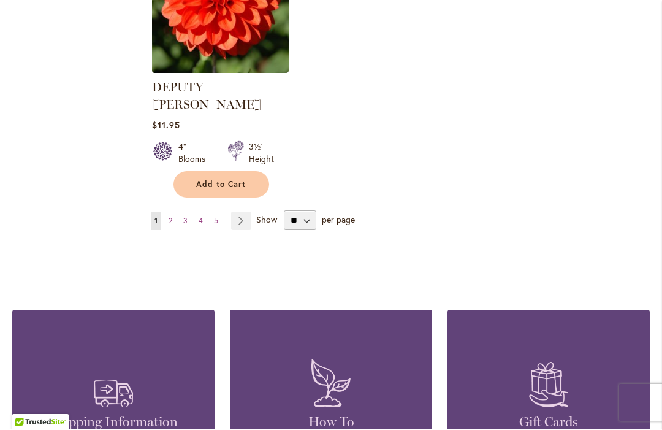
click at [237, 212] on link "Page Next" at bounding box center [241, 221] width 20 height 18
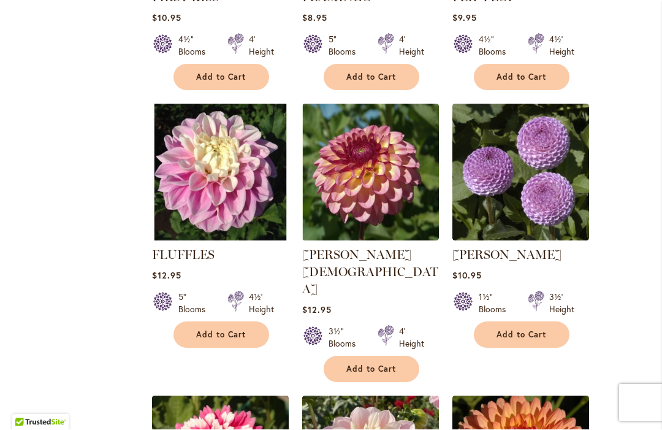
scroll to position [1816, 0]
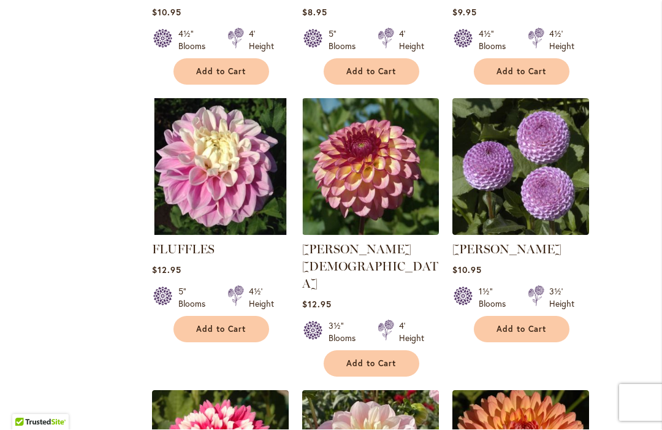
click at [234, 340] on button "Add to Cart" at bounding box center [222, 329] width 96 height 26
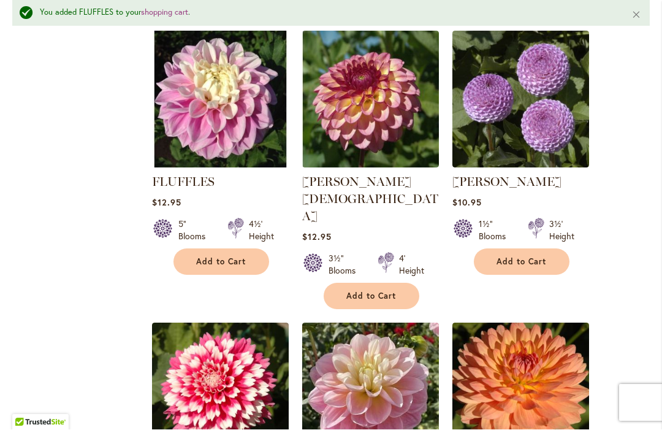
scroll to position [1914, 0]
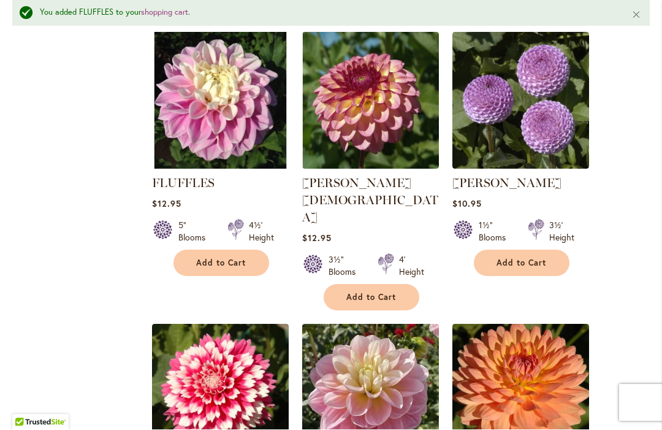
click at [249, 117] on img at bounding box center [220, 101] width 137 height 137
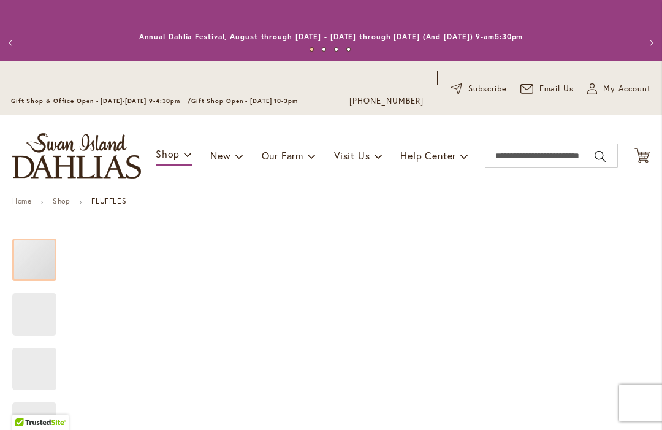
type input "******"
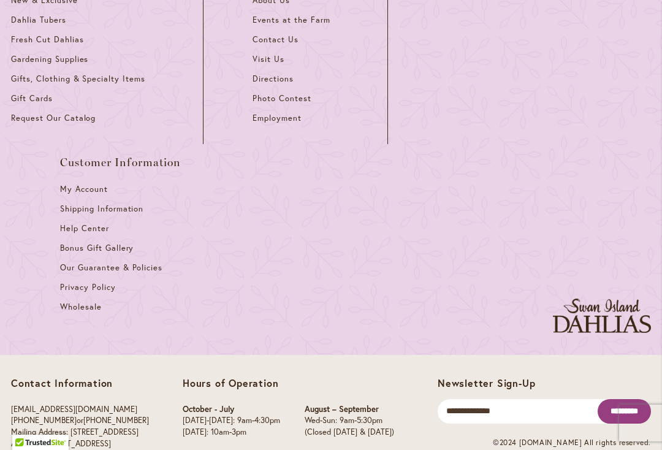
scroll to position [3773, 0]
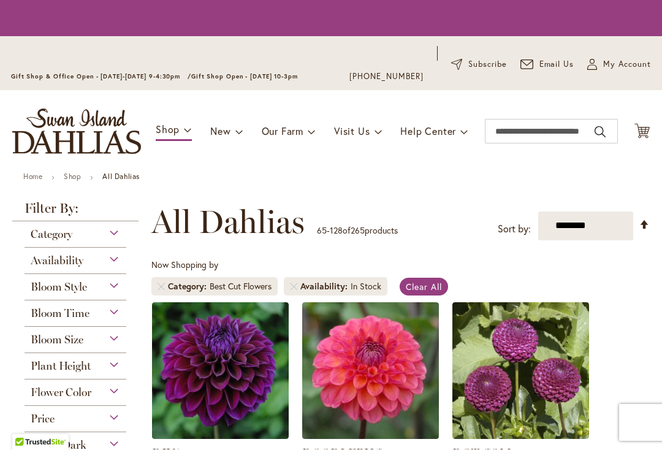
scroll to position [274, 0]
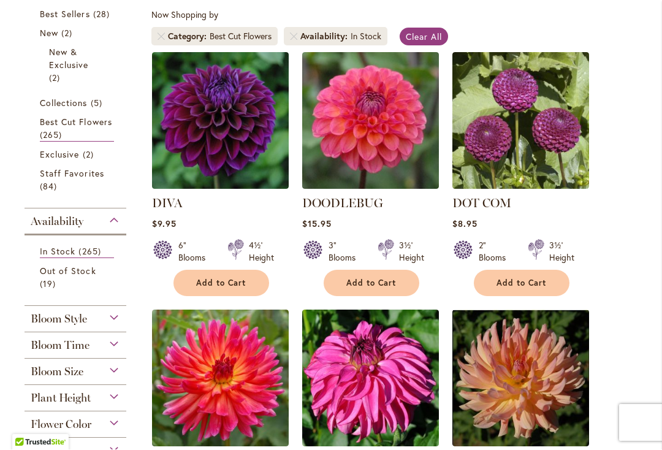
click at [102, 142] on link "Best Cut Flowers 265 items" at bounding box center [77, 129] width 74 height 26
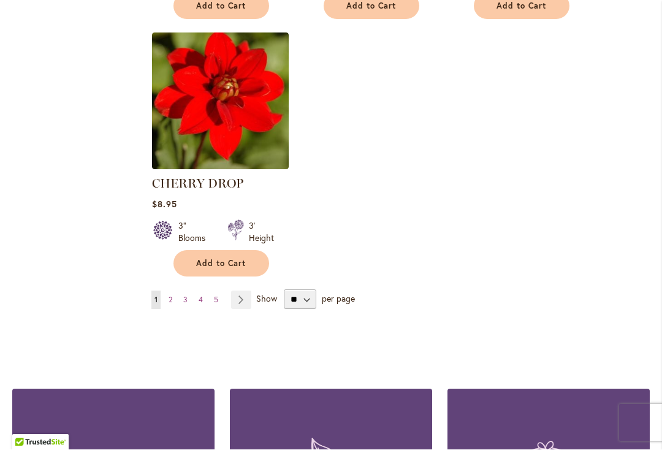
scroll to position [5756, 0]
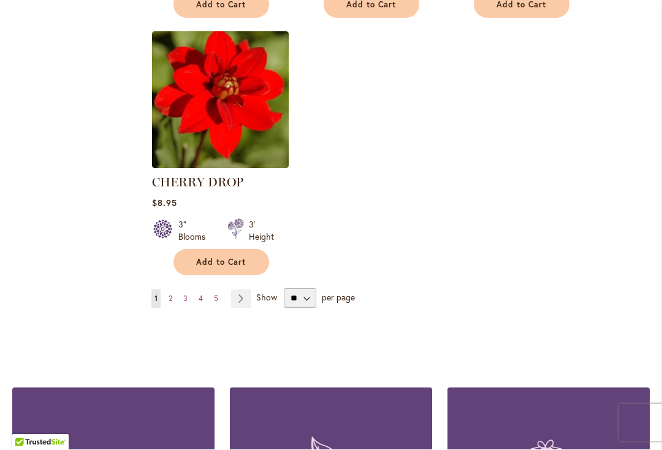
click at [174, 290] on link "Page 2" at bounding box center [171, 299] width 10 height 18
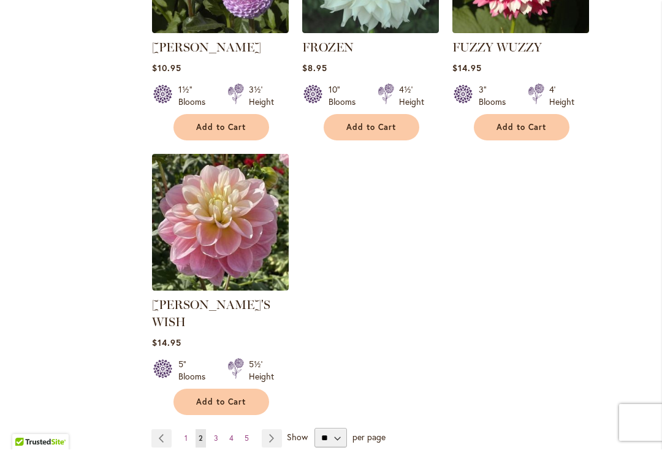
scroll to position [5762, 0]
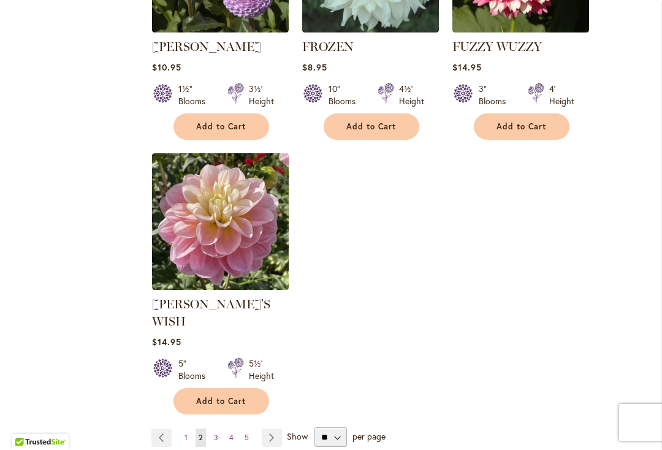
click at [280, 429] on link "Page Next" at bounding box center [272, 438] width 20 height 18
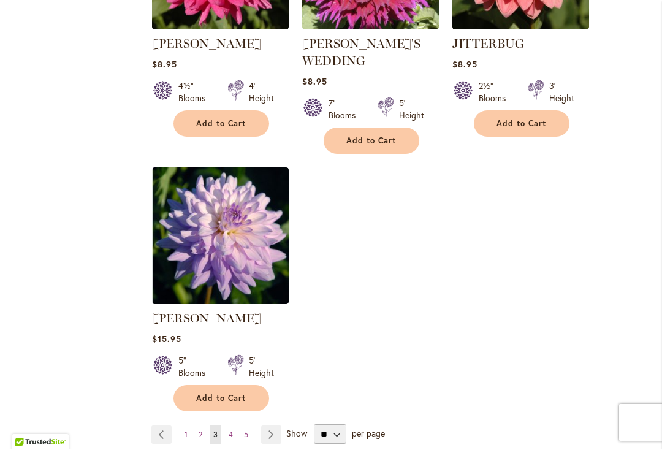
scroll to position [5766, 0]
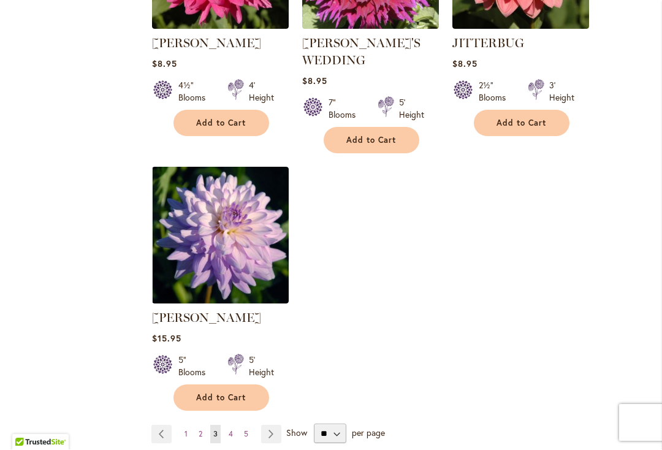
click at [274, 426] on link "Page Next" at bounding box center [271, 435] width 20 height 18
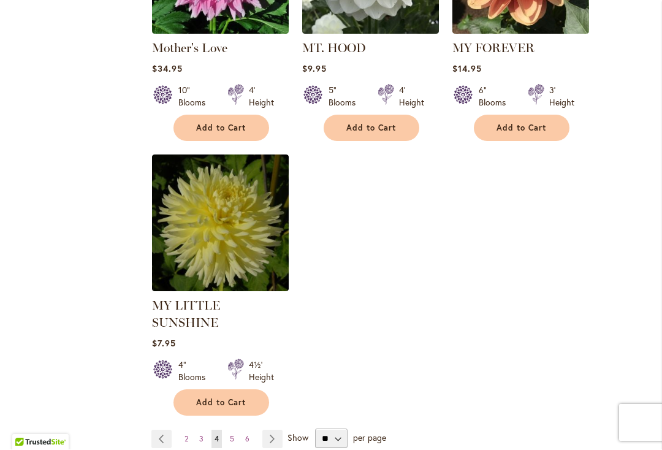
scroll to position [5723, 0]
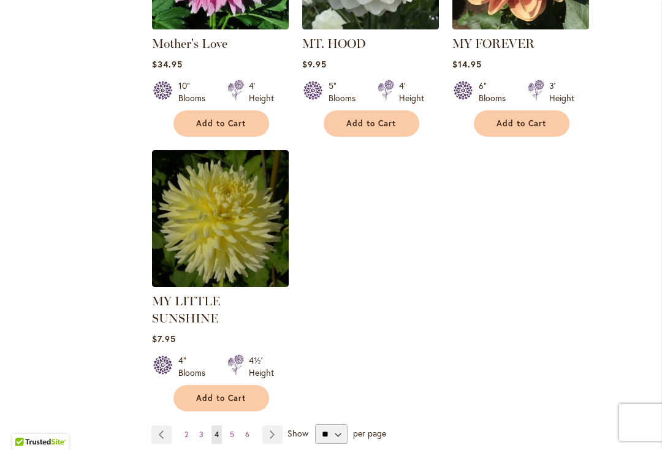
click at [277, 426] on link "Page Next" at bounding box center [273, 435] width 20 height 18
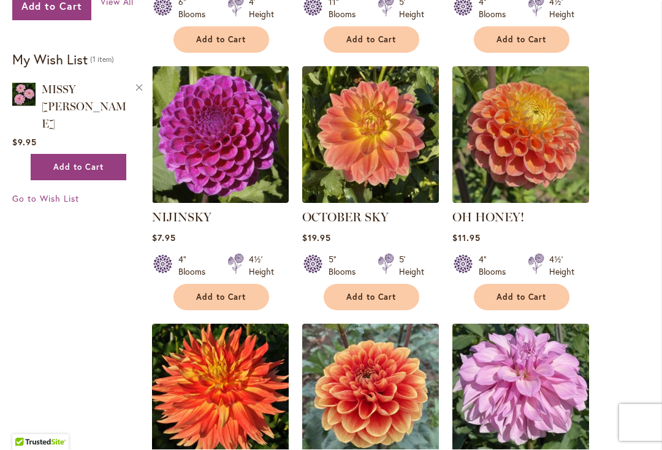
scroll to position [1035, 0]
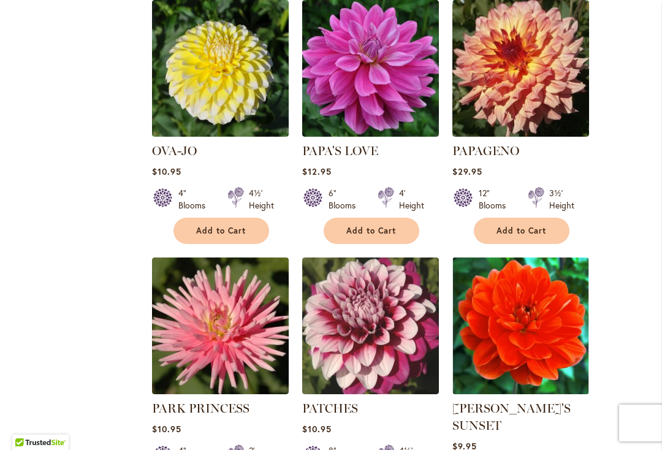
scroll to position [1871, 0]
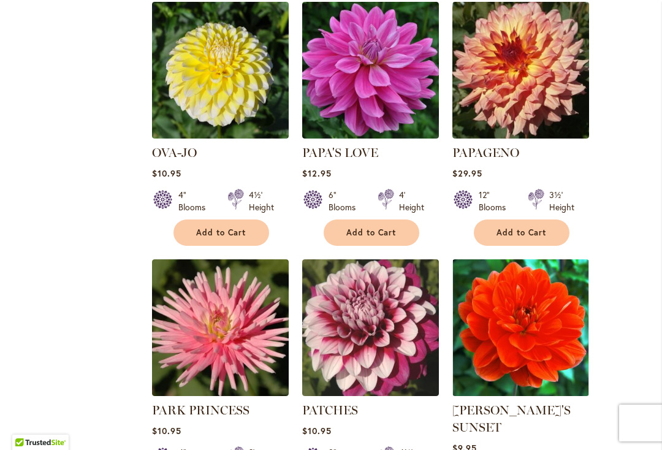
click at [420, 104] on img at bounding box center [370, 70] width 137 height 137
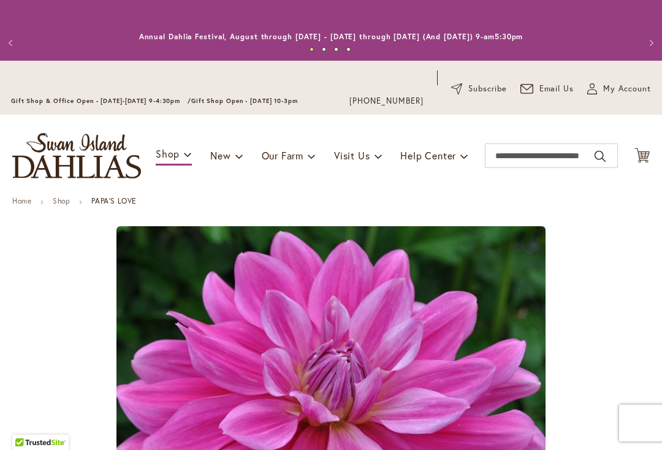
type input "******"
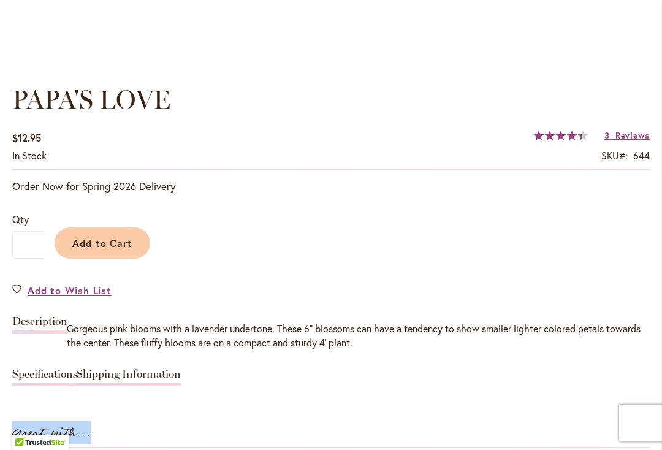
scroll to position [845, 0]
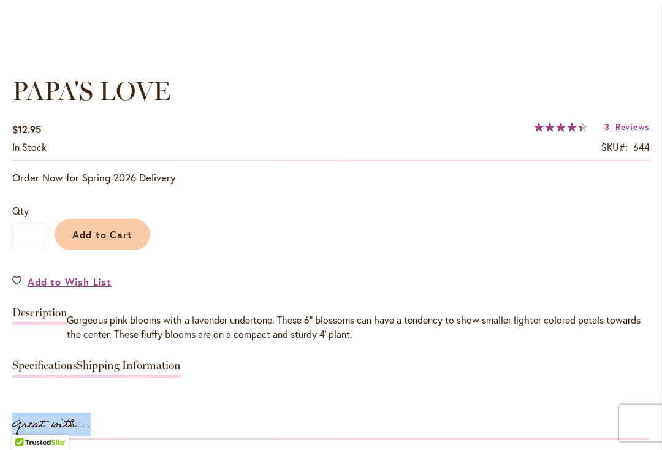
click at [634, 125] on span "Reviews" at bounding box center [633, 127] width 34 height 12
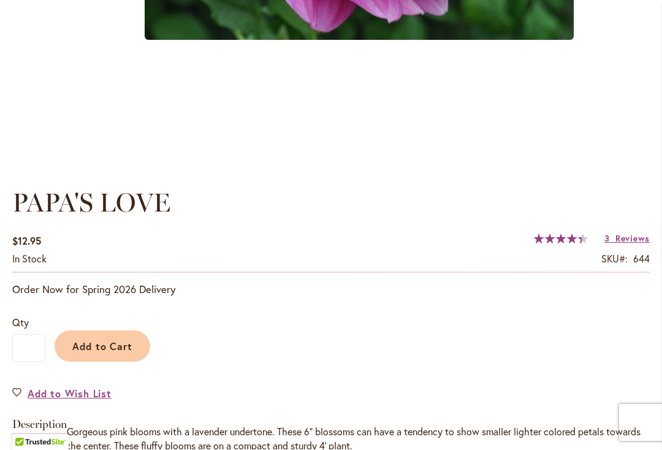
scroll to position [741, 0]
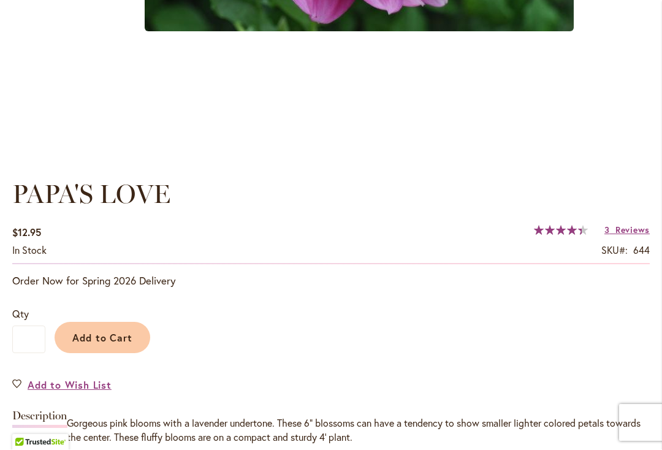
click at [129, 337] on span "Add to Cart" at bounding box center [102, 338] width 61 height 13
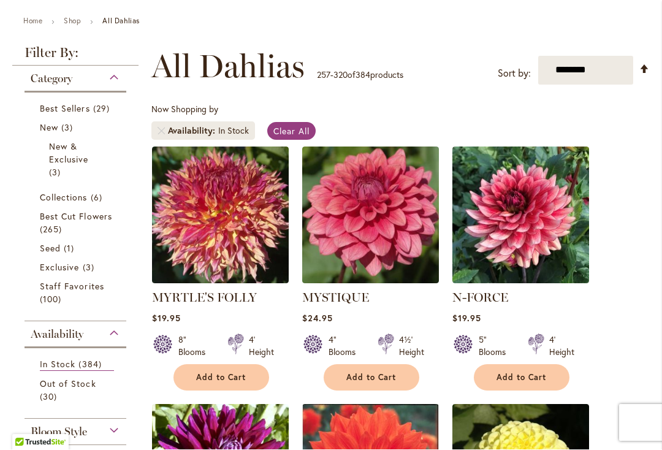
scroll to position [183, 0]
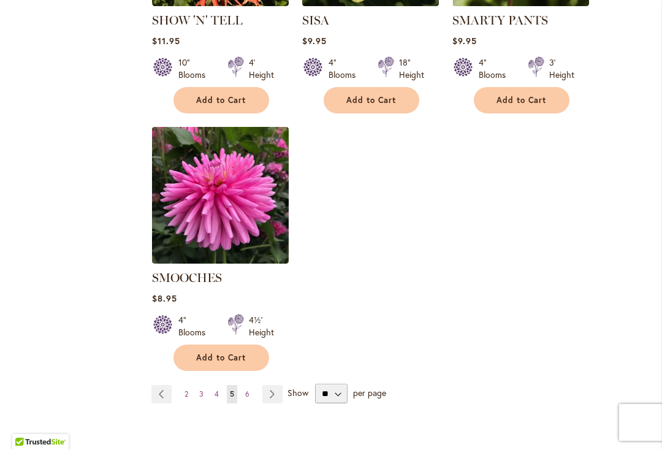
scroll to position [5721, 0]
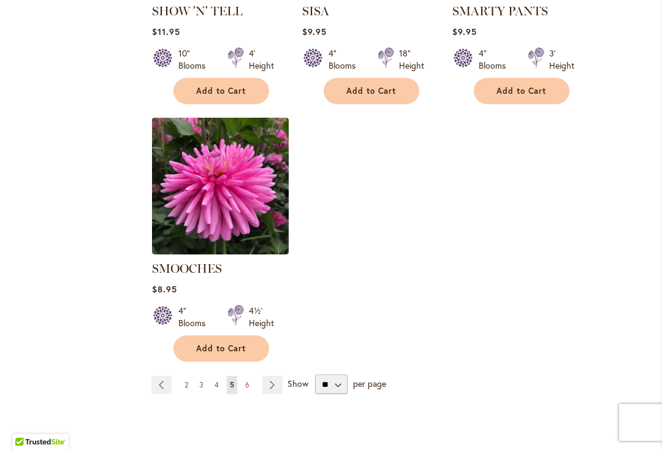
click at [273, 377] on link "Page Next" at bounding box center [273, 386] width 20 height 18
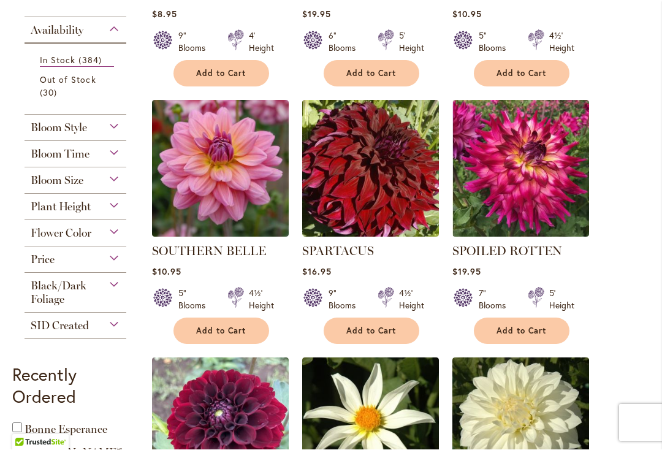
scroll to position [485, 0]
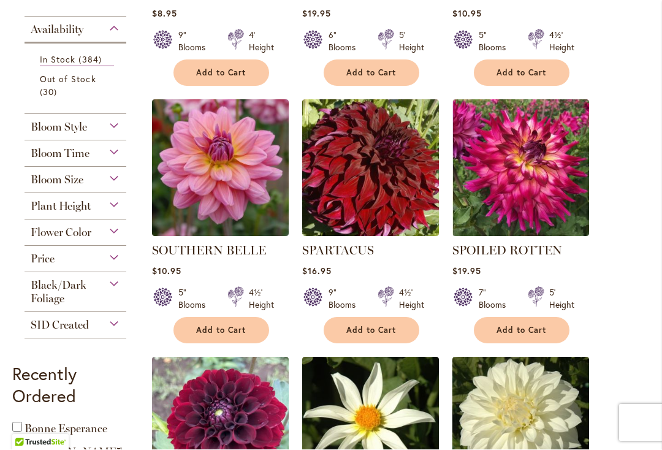
click at [250, 332] on button "Add to Cart" at bounding box center [222, 331] width 96 height 26
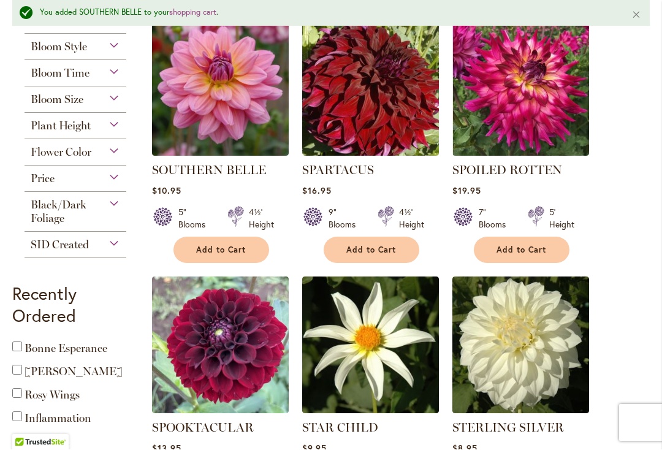
scroll to position [594, 0]
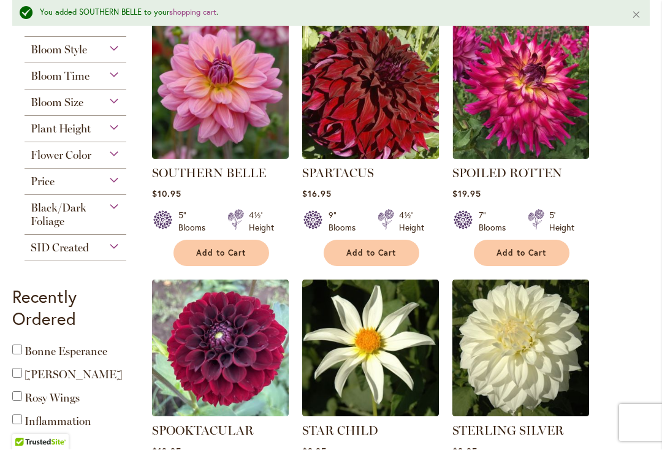
click at [259, 97] on img at bounding box center [220, 91] width 137 height 137
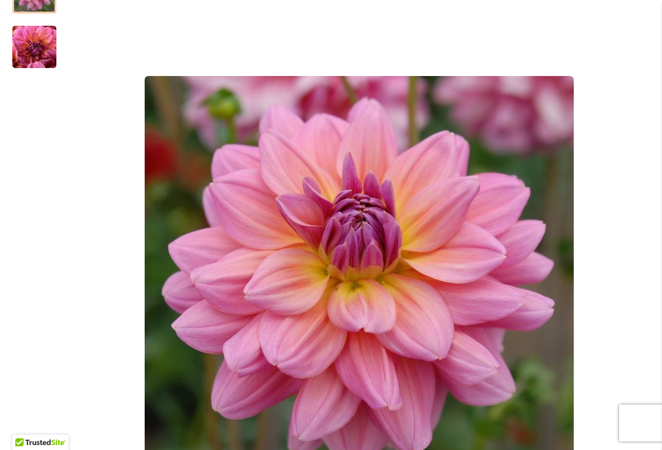
scroll to position [264, 0]
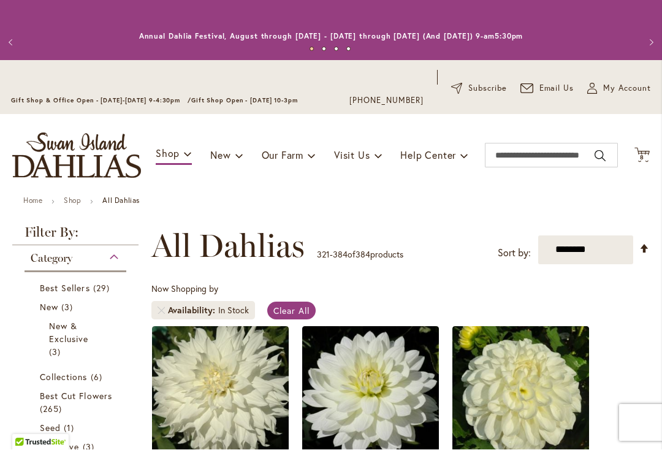
click at [650, 153] on icon "Cart .cls-1 { fill: #231f20; }" at bounding box center [642, 155] width 15 height 15
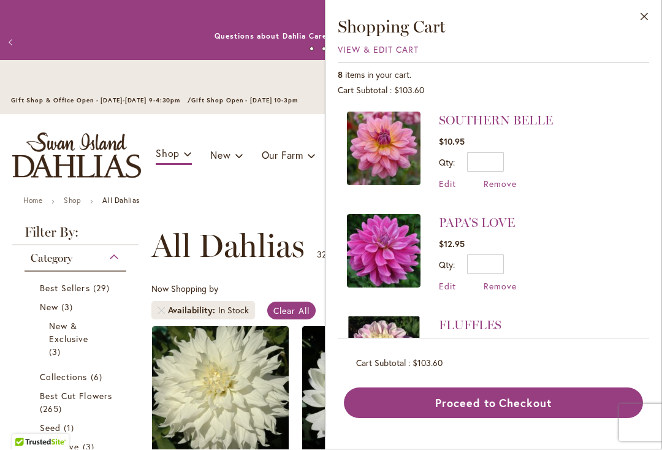
click at [510, 184] on span "Remove" at bounding box center [500, 184] width 33 height 12
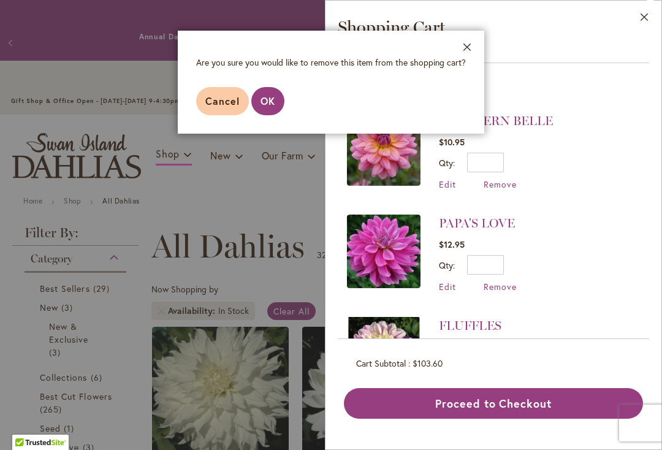
click at [274, 95] on span "OK" at bounding box center [268, 100] width 15 height 13
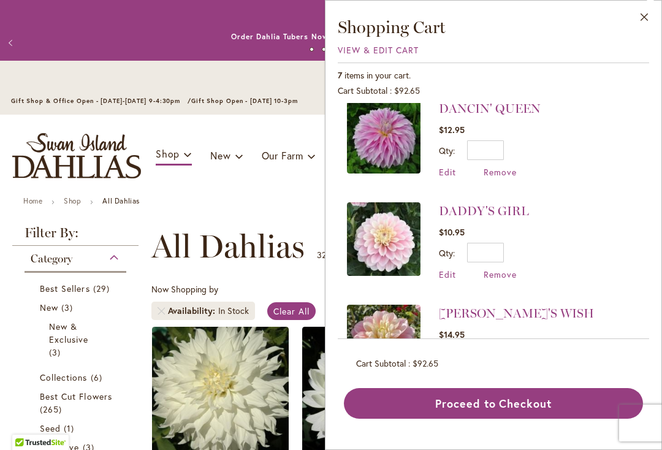
scroll to position [213, 0]
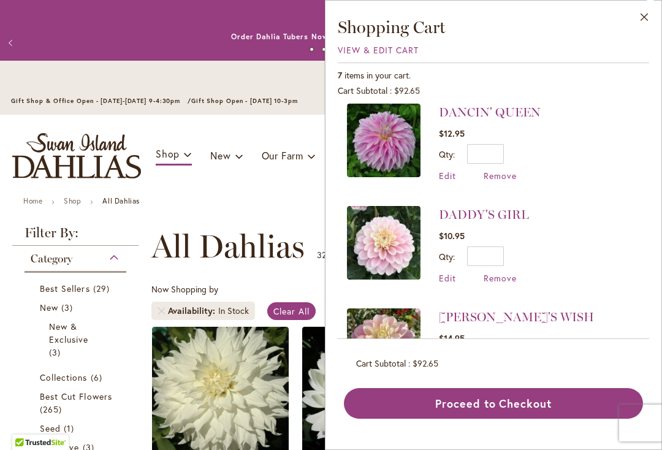
click at [508, 176] on span "Remove" at bounding box center [500, 176] width 33 height 12
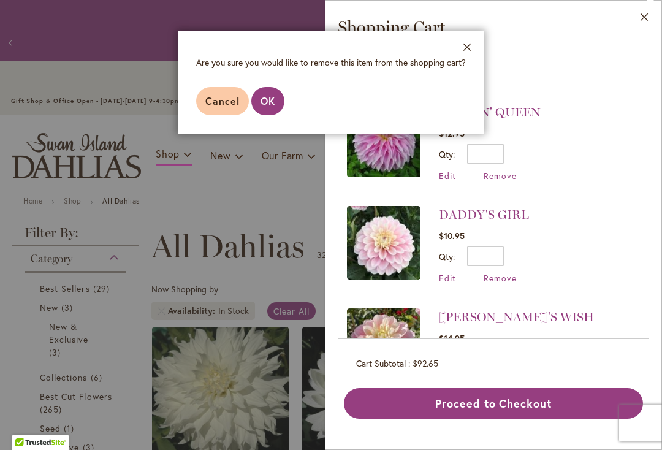
click at [277, 98] on button "OK" at bounding box center [267, 101] width 33 height 28
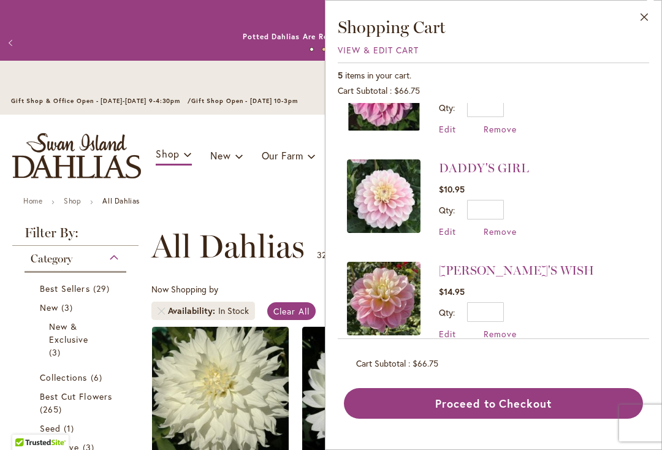
scroll to position [157, 0]
click at [516, 269] on link "GABBIE'S WISH" at bounding box center [516, 271] width 155 height 15
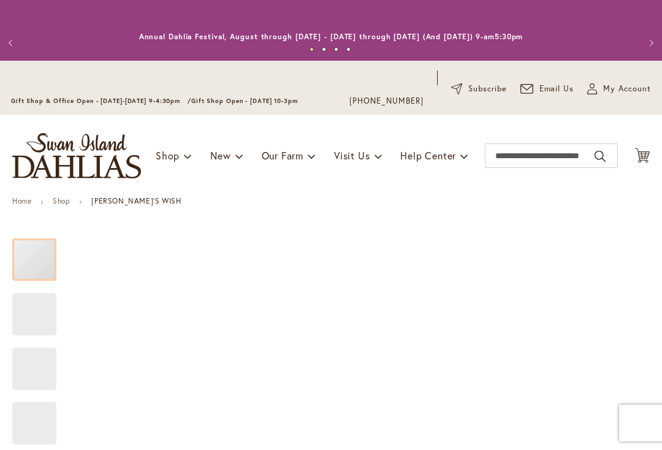
type input "******"
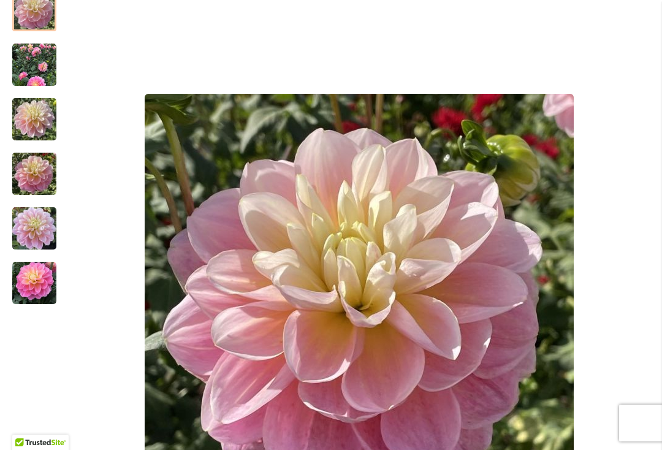
scroll to position [240, 0]
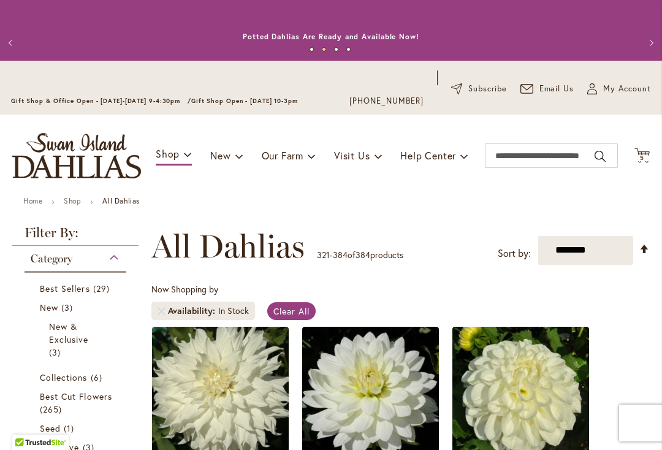
click at [640, 157] on span "5" at bounding box center [642, 158] width 4 height 8
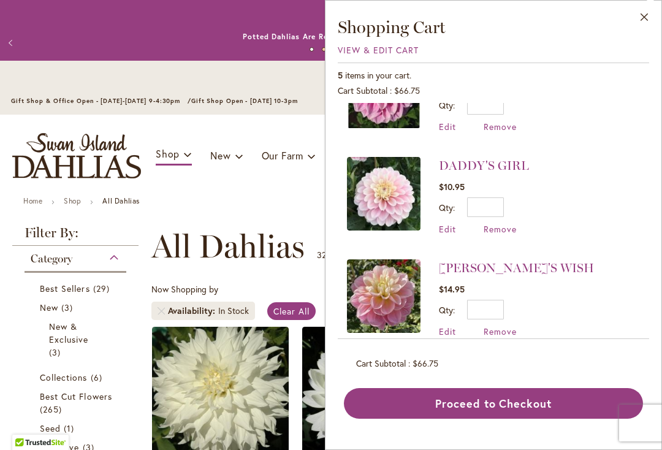
scroll to position [157, 0]
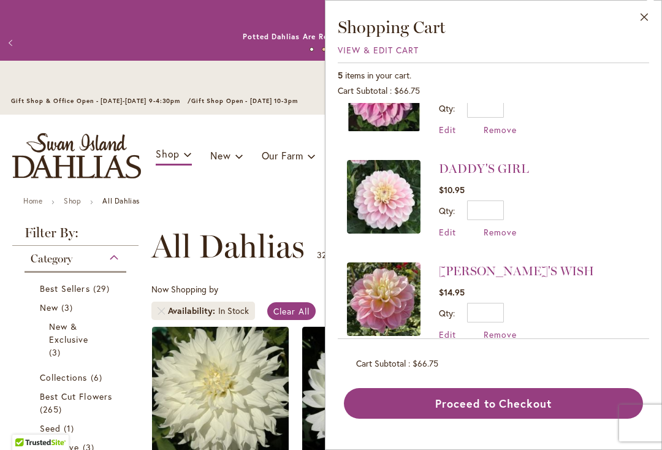
click at [511, 337] on span "Remove" at bounding box center [500, 335] width 33 height 12
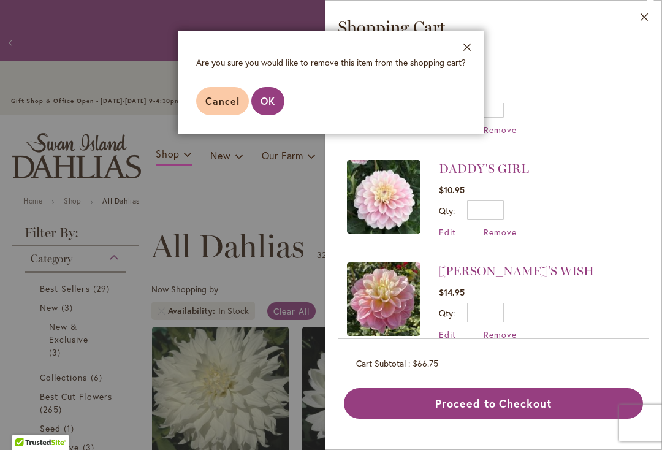
click at [267, 114] on button "OK" at bounding box center [267, 101] width 33 height 28
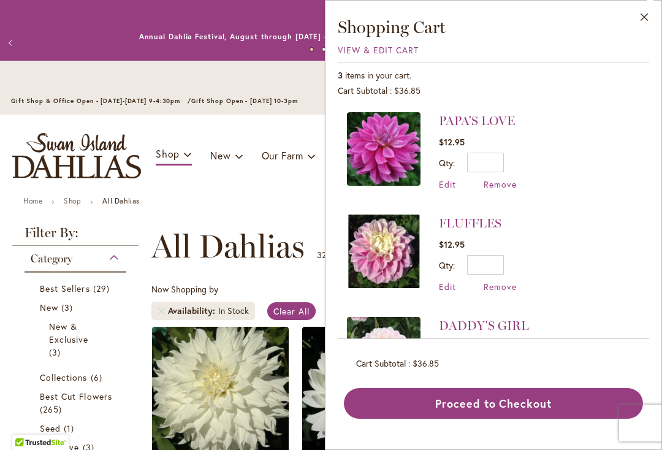
scroll to position [0, 0]
click at [500, 162] on input "*" at bounding box center [485, 163] width 37 height 20
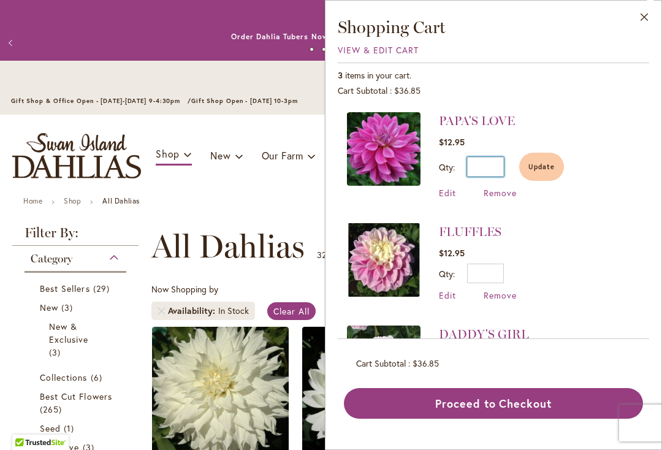
type input "*"
click at [556, 166] on button "Update" at bounding box center [542, 167] width 45 height 28
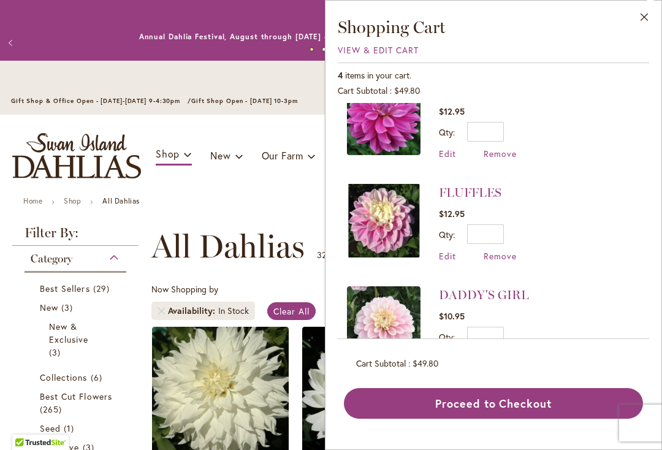
scroll to position [30, 0]
click at [499, 241] on input "*" at bounding box center [485, 235] width 37 height 20
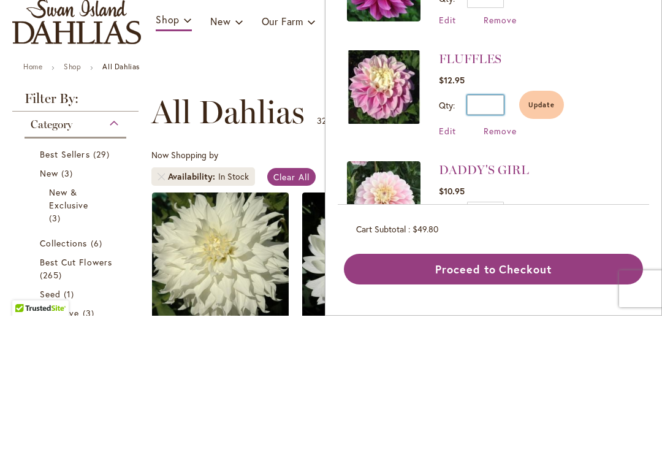
type input "*"
click at [556, 225] on button "Update" at bounding box center [542, 239] width 45 height 28
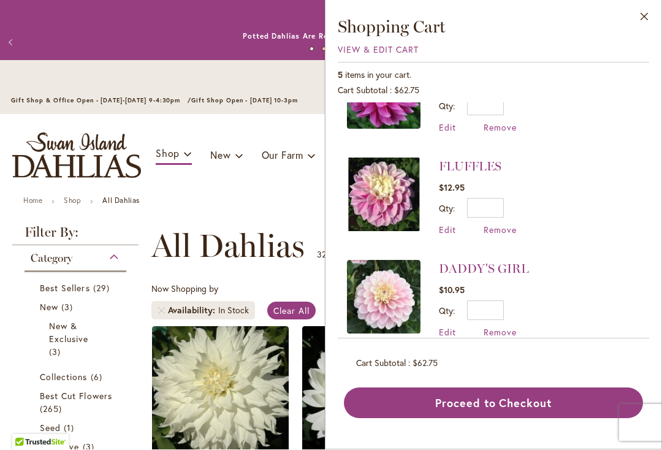
scroll to position [55, 0]
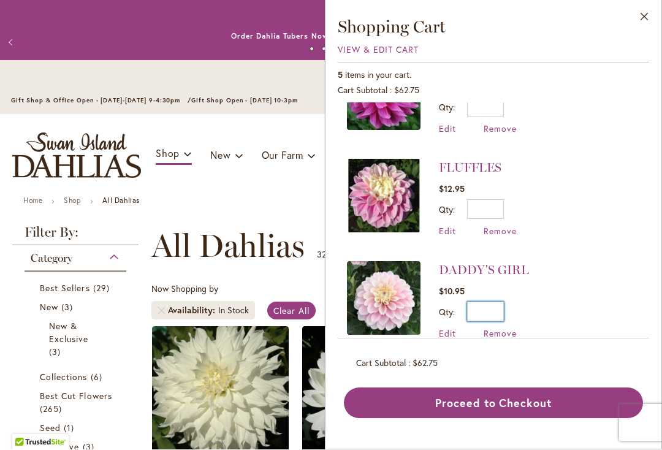
click at [504, 306] on input "*" at bounding box center [485, 312] width 37 height 20
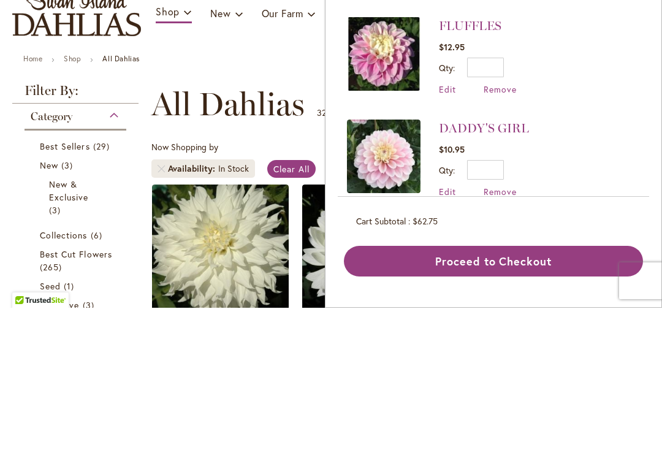
click at [605, 250] on li "DADDY'S GIRL $10.95 Qty * Update Edit Remove" at bounding box center [493, 301] width 293 height 102
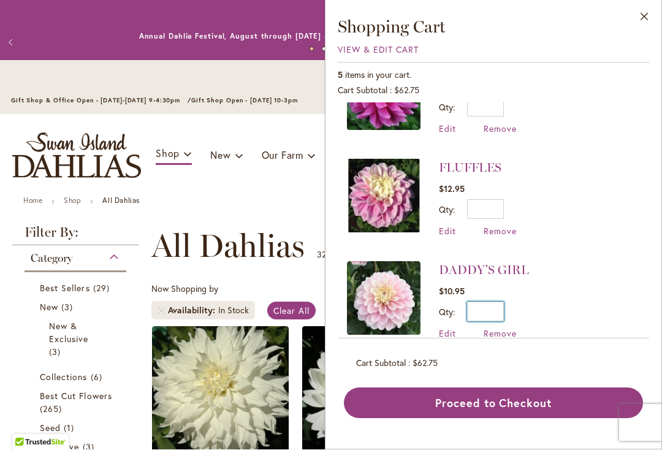
click at [504, 307] on input "*" at bounding box center [485, 312] width 37 height 20
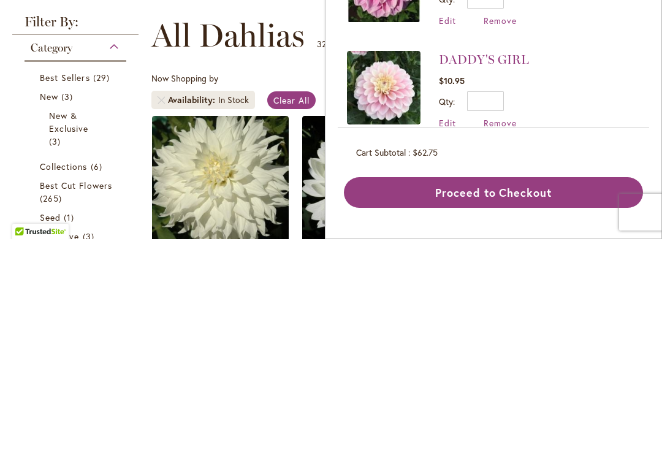
click at [515, 328] on span "Remove" at bounding box center [500, 334] width 33 height 12
type input "*"
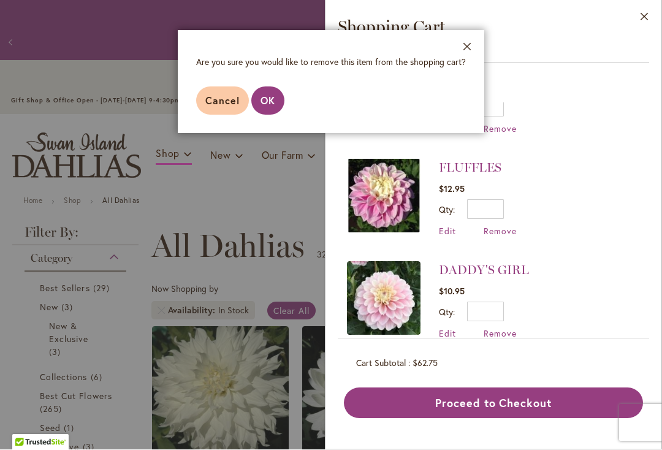
click at [281, 101] on button "OK" at bounding box center [267, 101] width 33 height 28
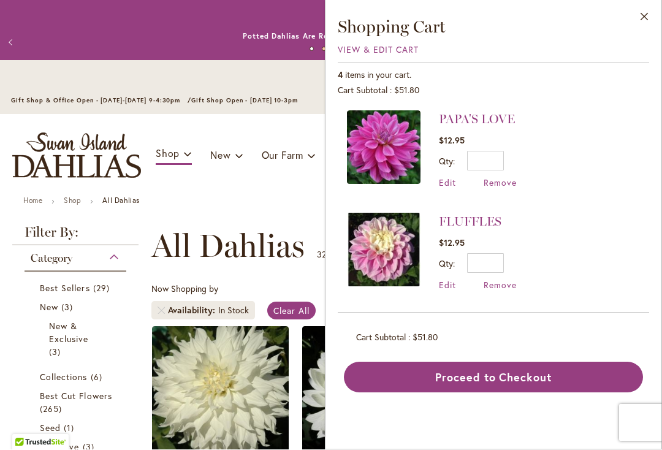
scroll to position [0, 0]
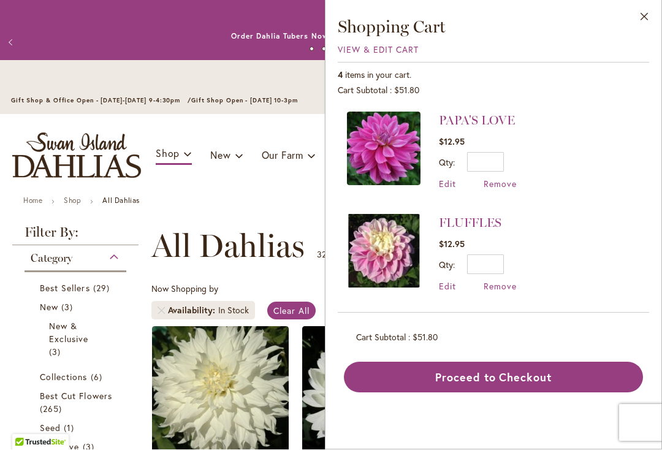
click at [532, 377] on button "Proceed to Checkout" at bounding box center [493, 377] width 299 height 31
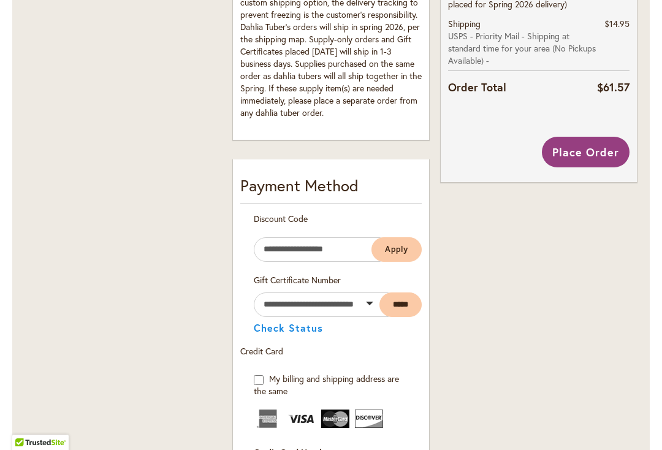
scroll to position [615, 0]
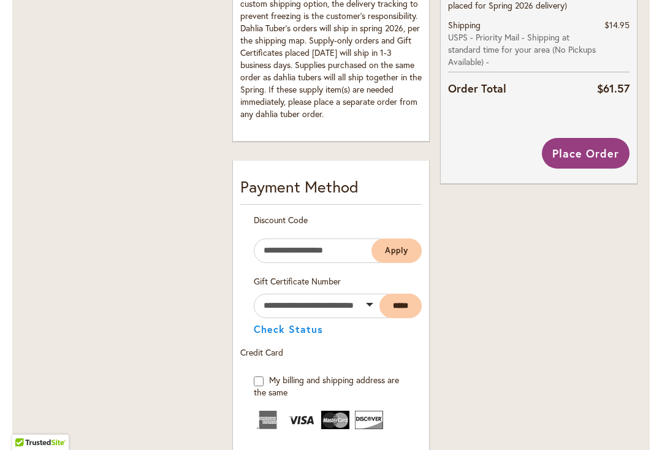
click at [599, 150] on span "Place Order" at bounding box center [586, 153] width 67 height 15
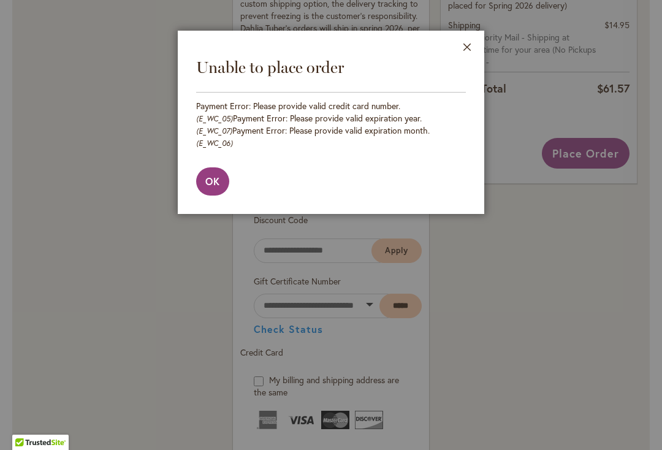
click at [470, 53] on button "Close" at bounding box center [468, 50] width 34 height 39
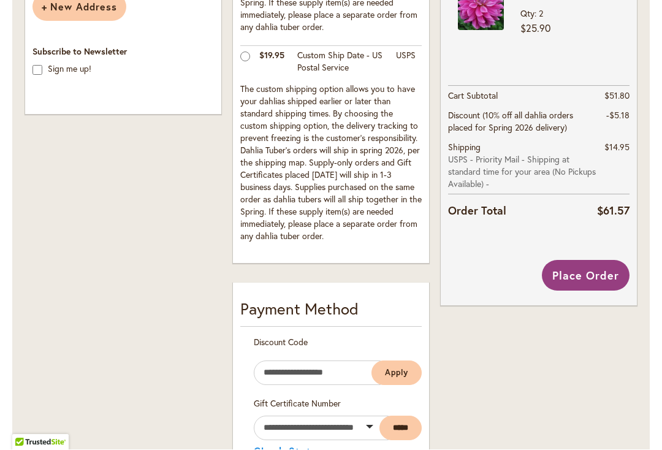
scroll to position [494, 0]
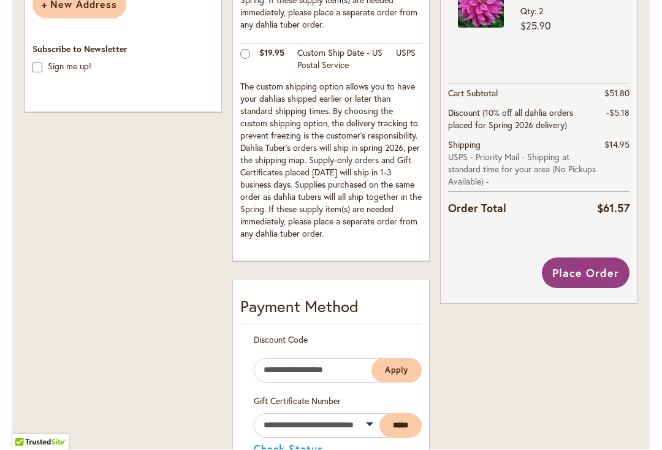
click at [607, 269] on span "Place Order" at bounding box center [586, 273] width 67 height 15
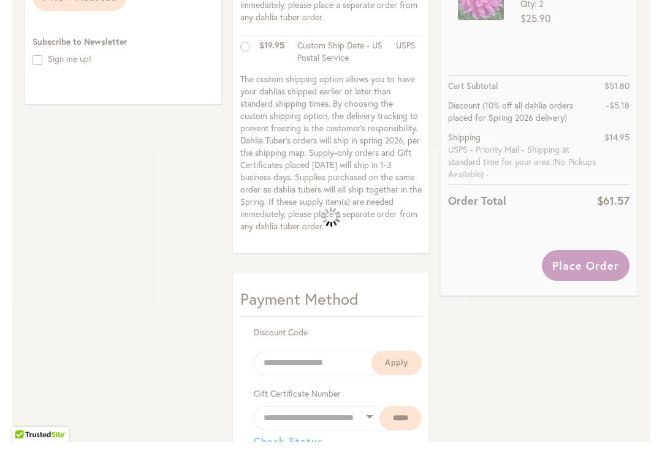
scroll to position [1091, 0]
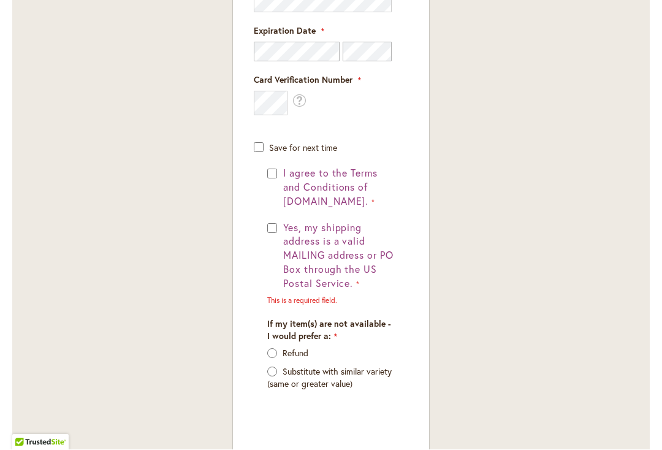
click at [276, 221] on div "Yes, my shipping address is a valid MAILING address or PO Box through the US Po…" at bounding box center [331, 263] width 128 height 85
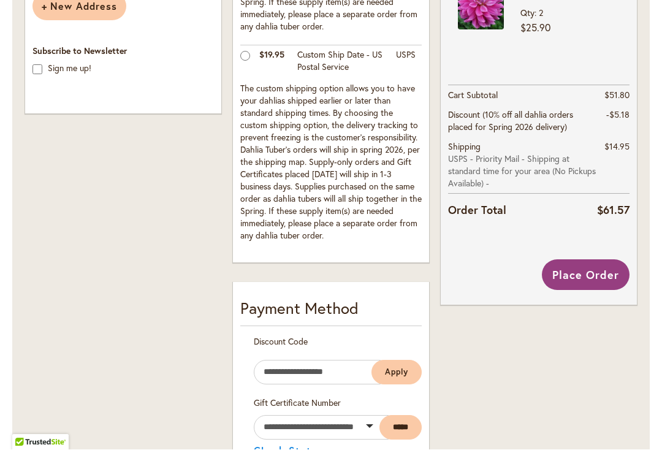
scroll to position [493, 0]
click at [602, 285] on button "Place Order" at bounding box center [586, 274] width 88 height 31
